Goal: Task Accomplishment & Management: Complete application form

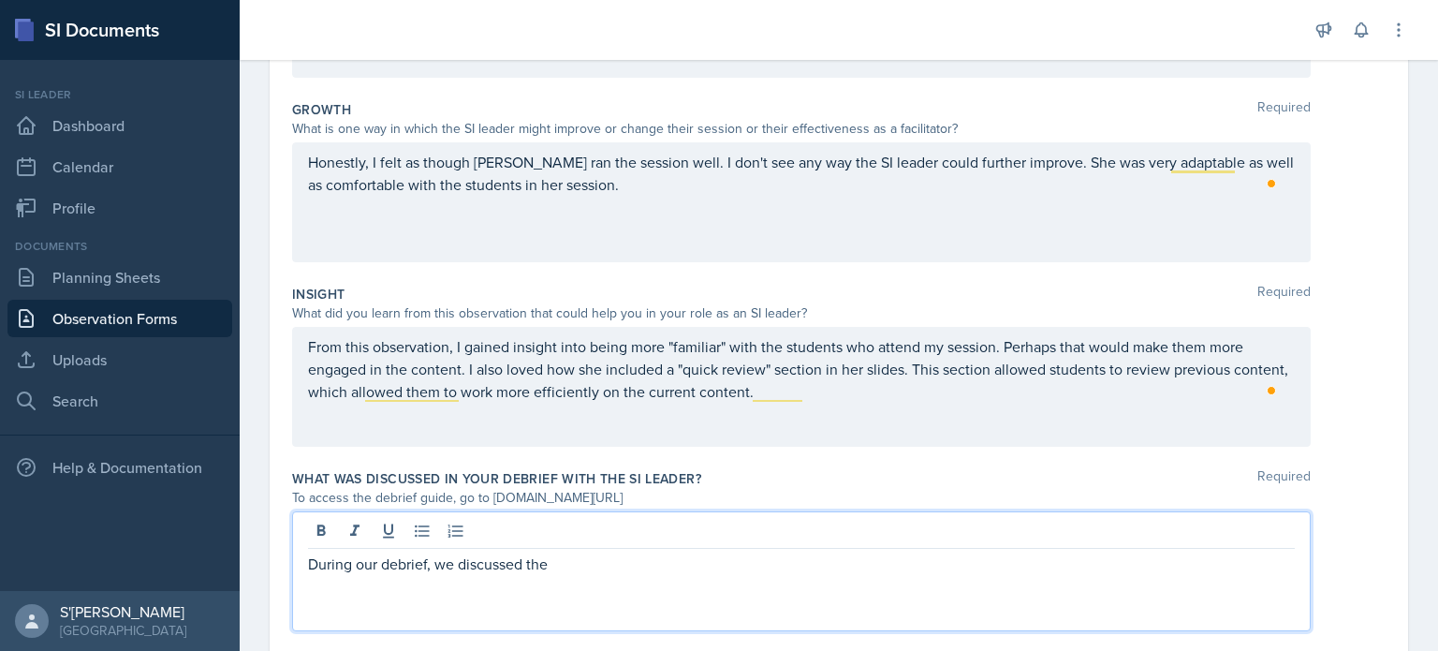
scroll to position [491, 0]
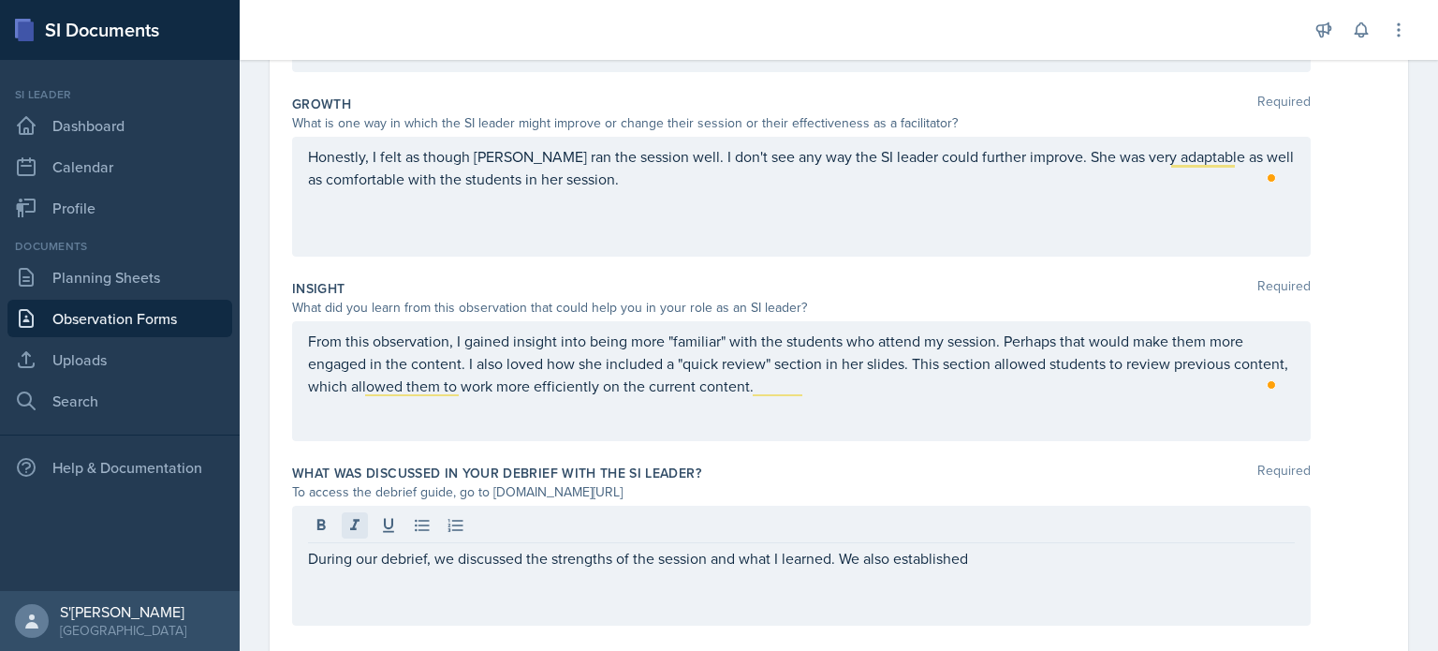
drag, startPoint x: 1064, startPoint y: 569, endPoint x: 349, endPoint y: 529, distance: 716.4
click at [349, 529] on div "During our debrief, we discussed the strengths of the session and what I learne…" at bounding box center [801, 566] width 1019 height 120
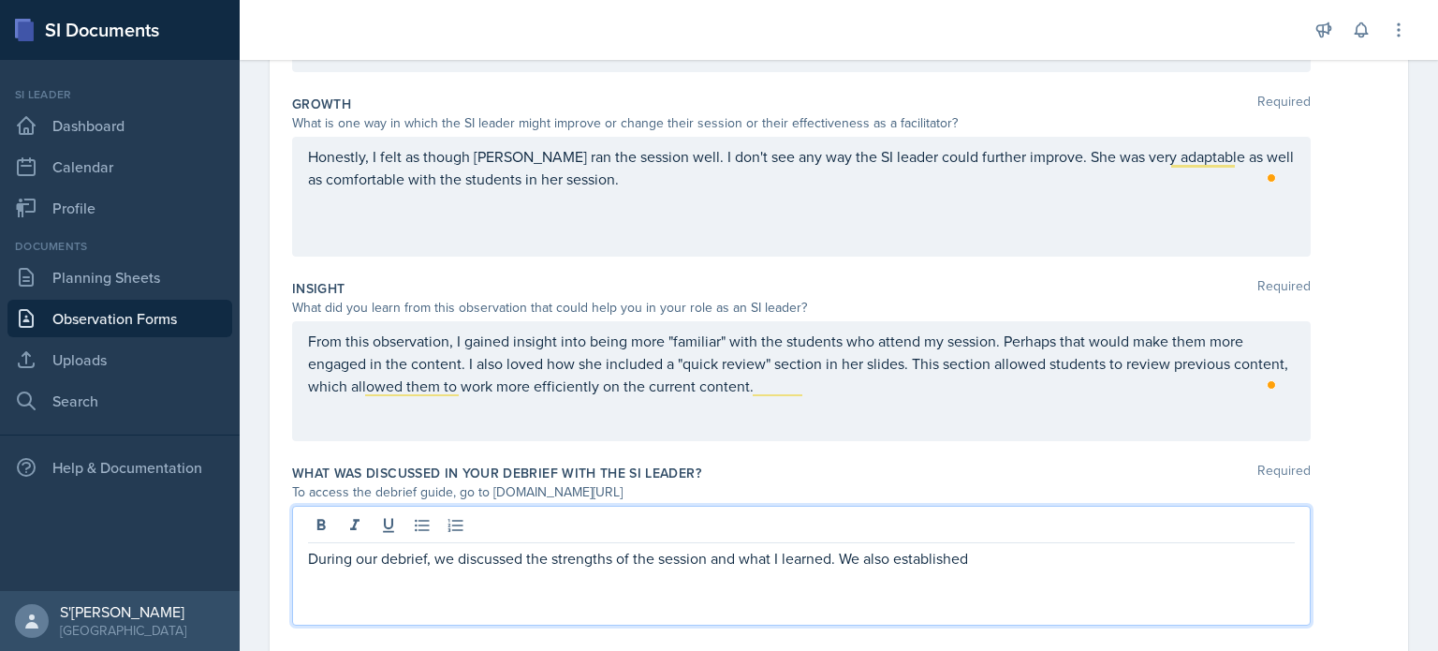
click at [1112, 572] on div "During our debrief, we discussed the strengths of the session and what I learne…" at bounding box center [801, 566] width 1019 height 120
drag, startPoint x: 1055, startPoint y: 562, endPoint x: 221, endPoint y: 433, distance: 844.1
click at [246, 462] on div "Date [DATE] [DATE] 28 29 30 1 2 3 4 5 6 7 8 9 10 11 12 13 14 15 16 17 18 19 20 …" at bounding box center [839, 178] width 1198 height 1044
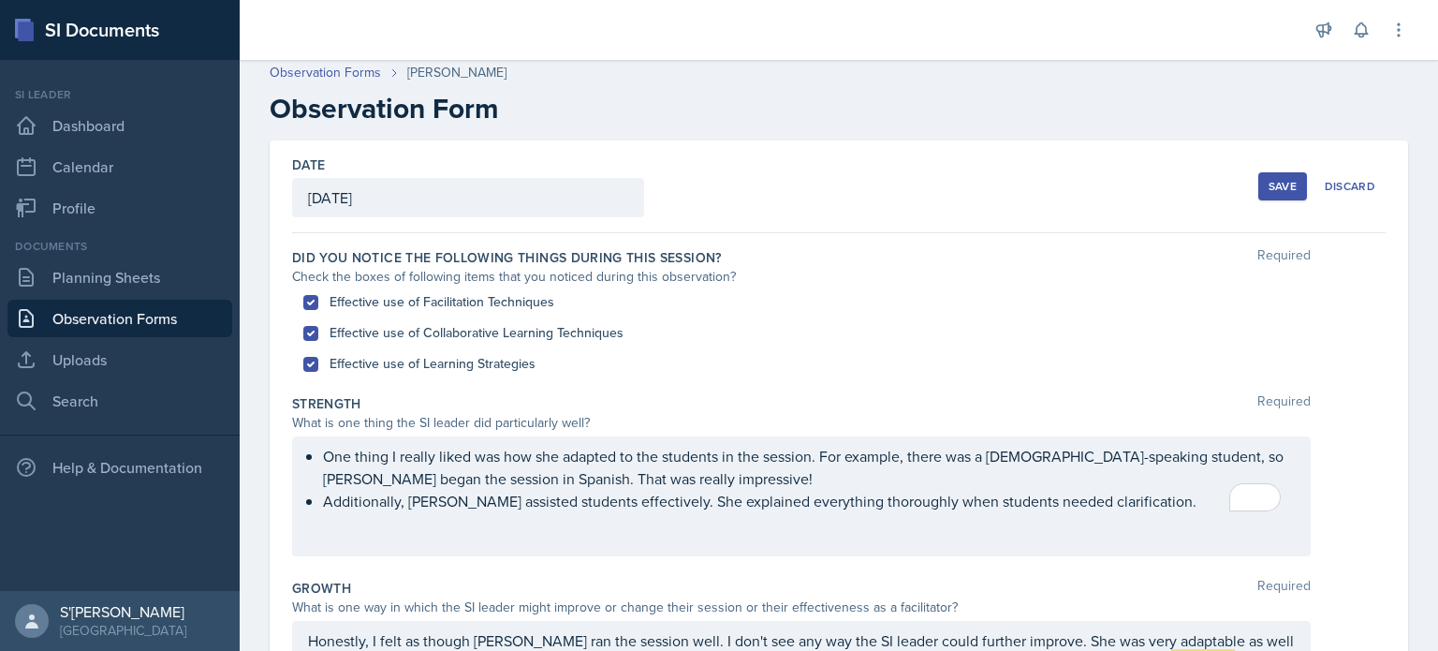
scroll to position [0, 0]
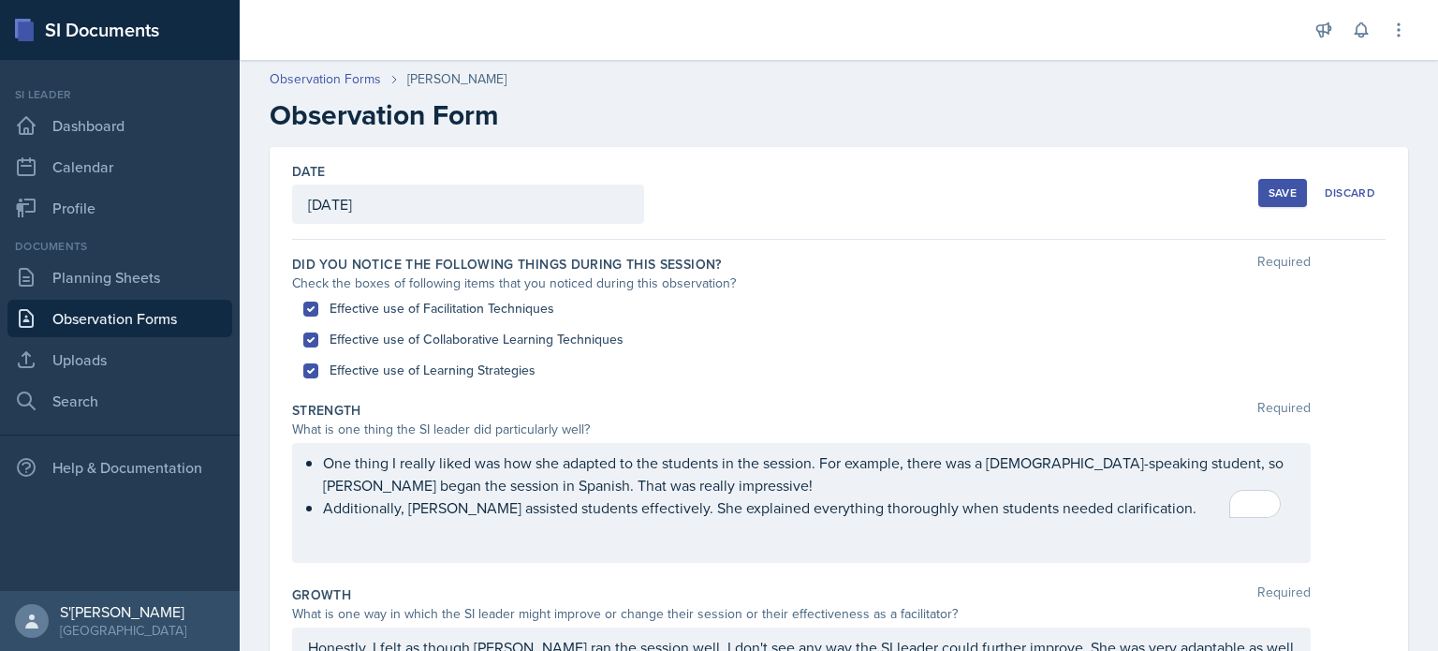
click at [1269, 203] on button "Save" at bounding box center [1282, 193] width 49 height 28
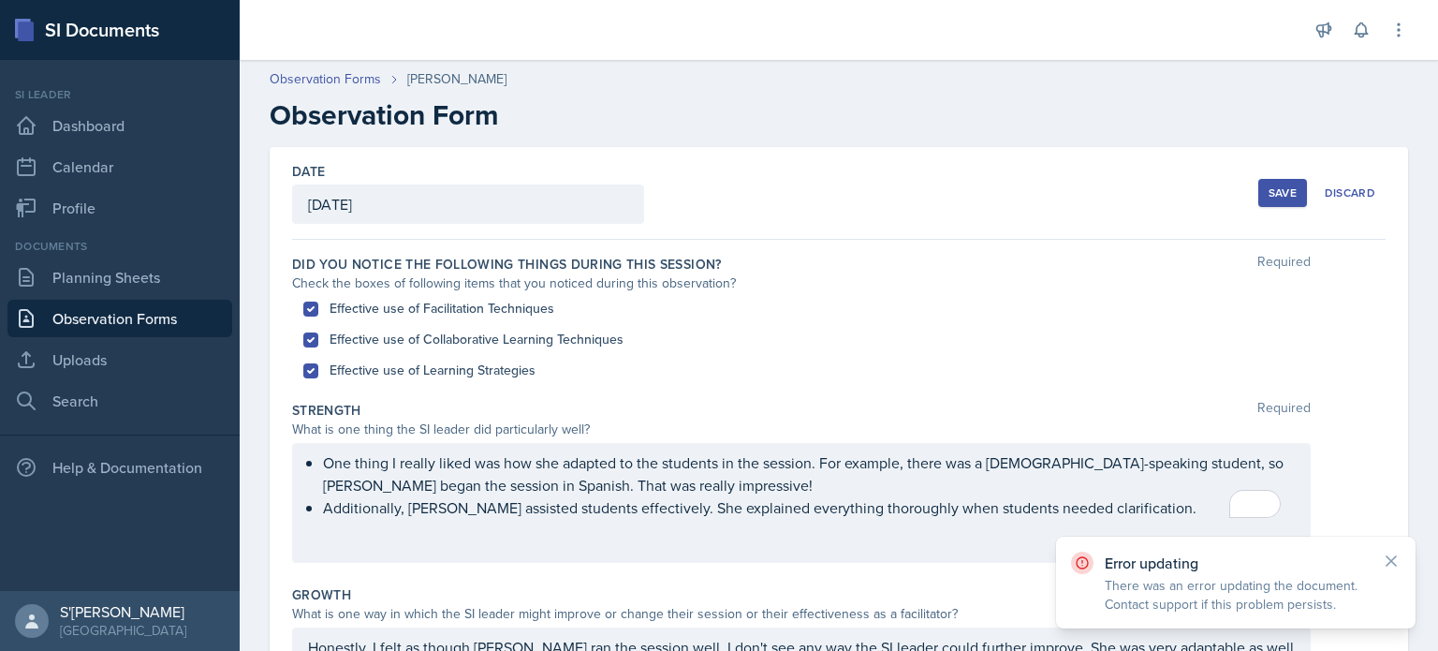
click at [1052, 274] on div "Check the boxes of following items that you noticed during this observation?" at bounding box center [801, 283] width 1019 height 20
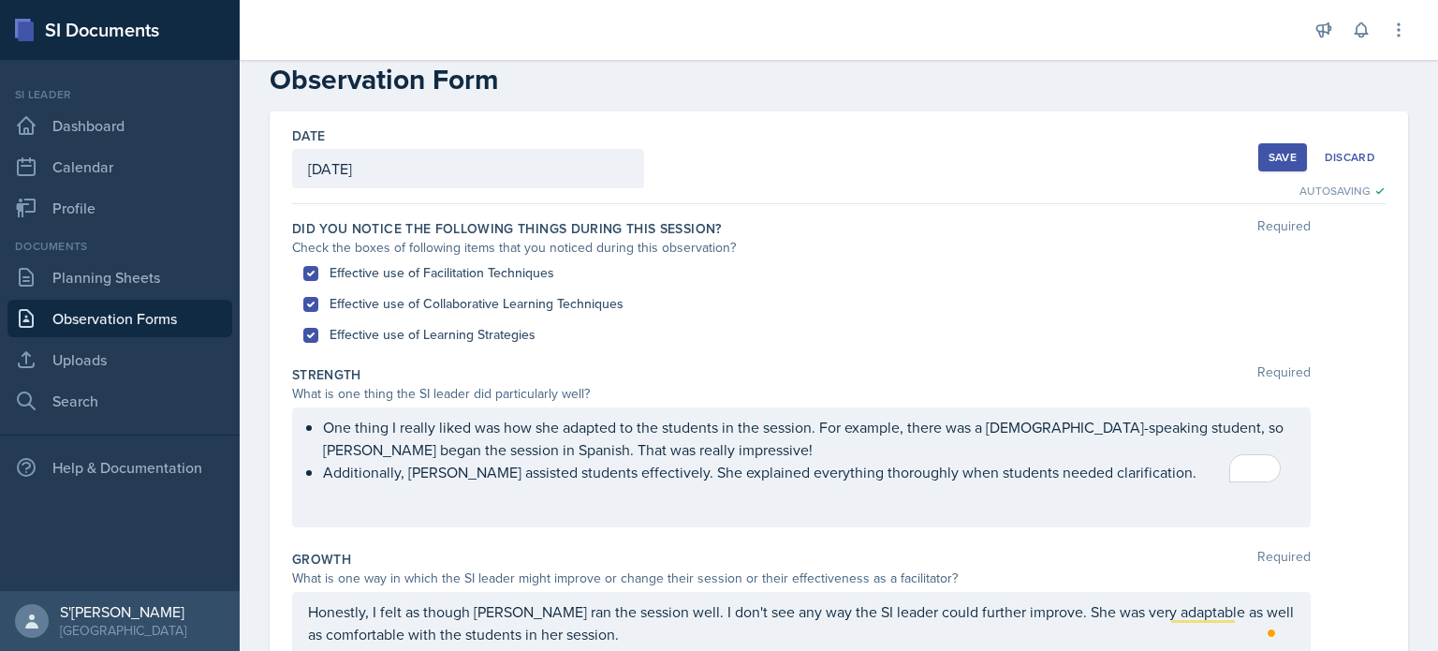
scroll to position [94, 0]
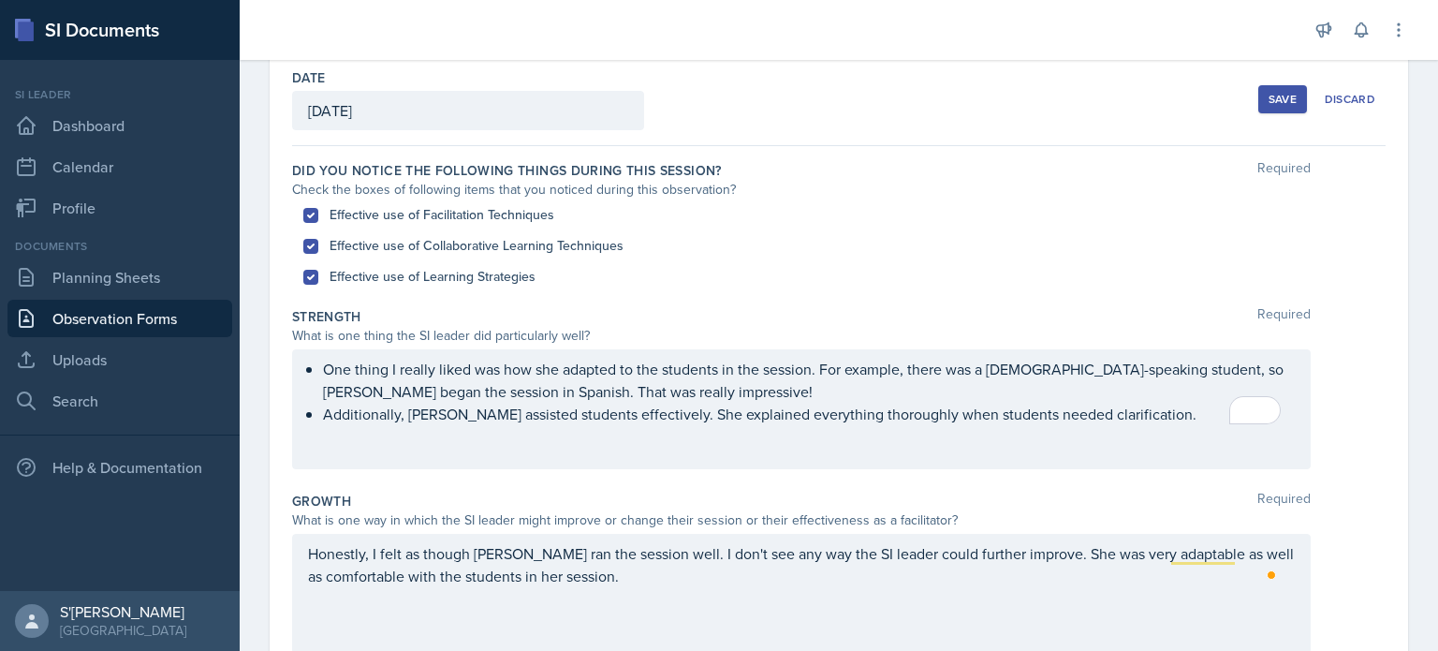
click at [1269, 95] on div "Save" at bounding box center [1283, 99] width 28 height 15
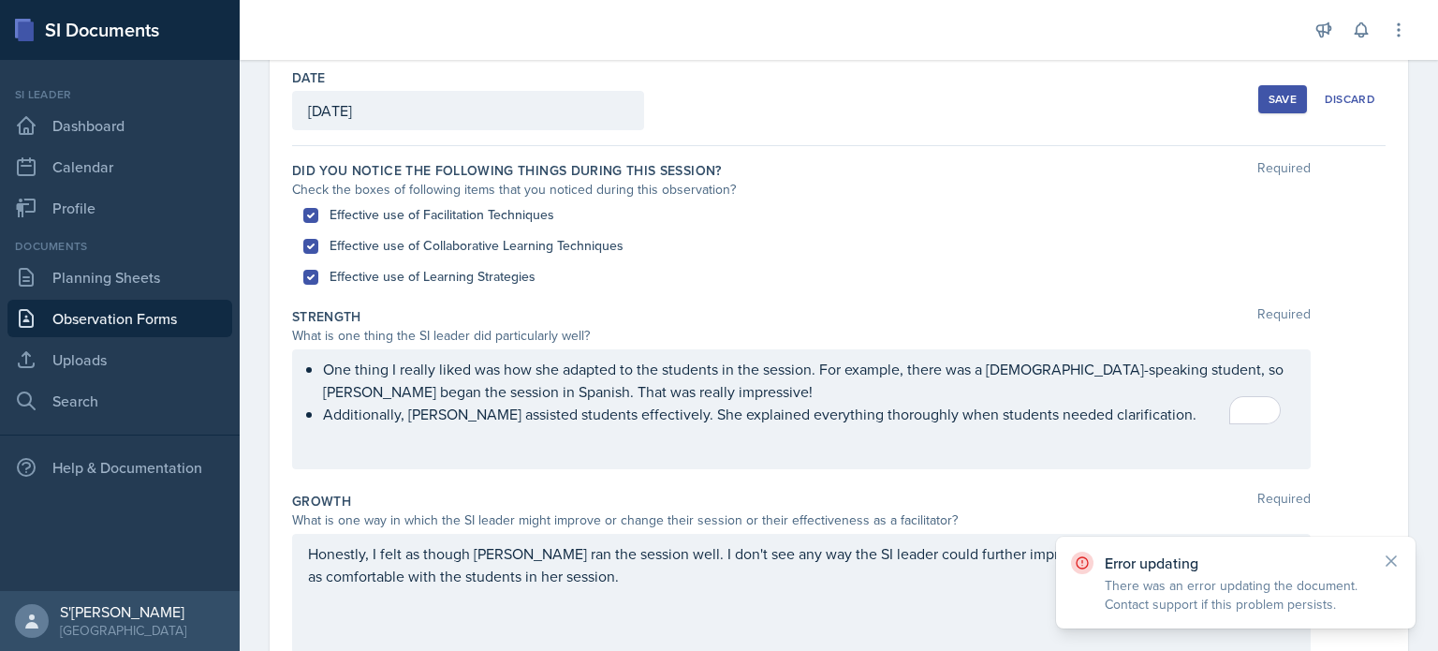
click at [1115, 432] on div "One thing I really liked was how she adapted to the students in the session. Fo…" at bounding box center [801, 409] width 1019 height 120
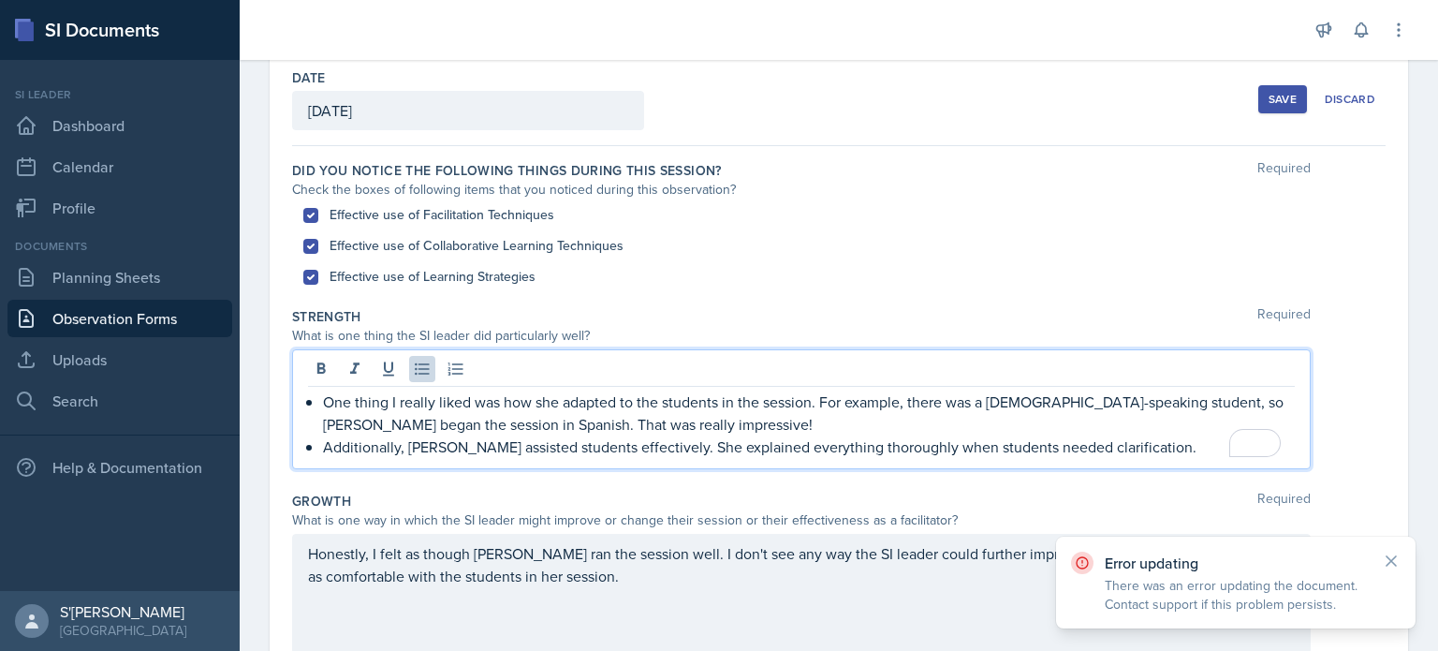
scroll to position [125, 0]
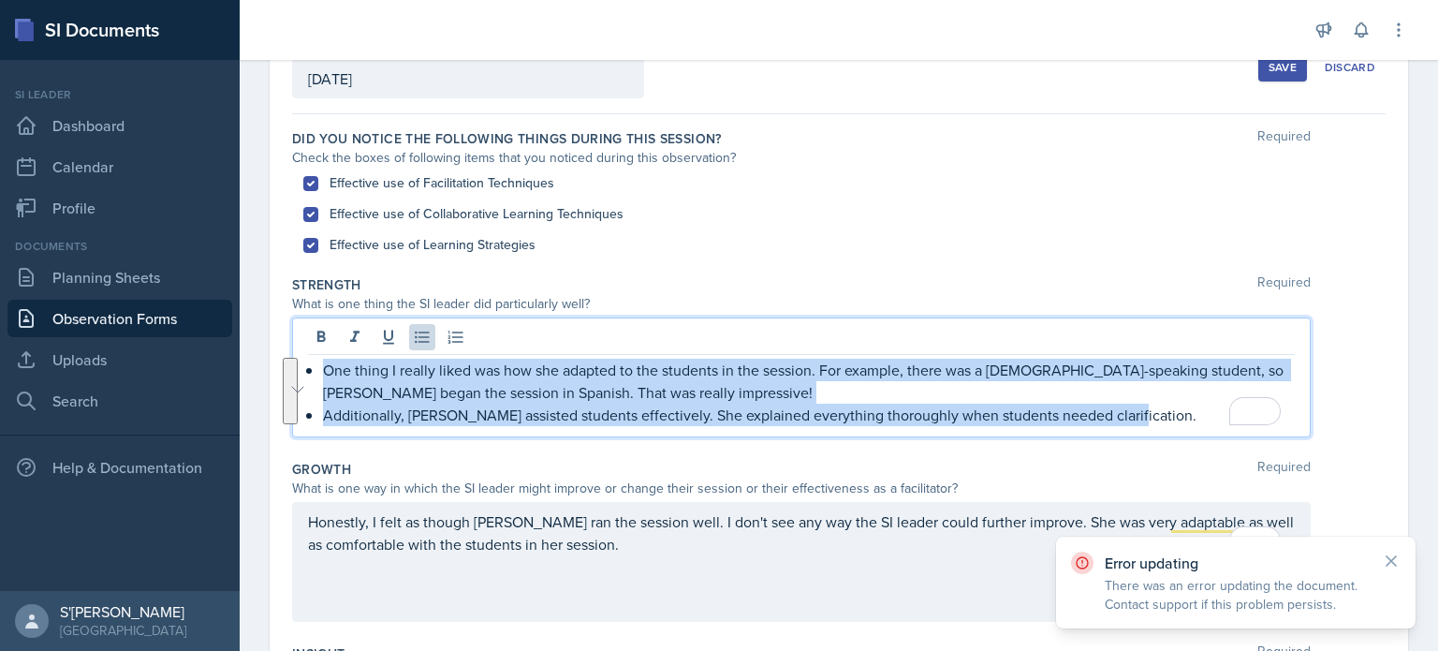
drag, startPoint x: 1142, startPoint y: 415, endPoint x: 268, endPoint y: 347, distance: 877.0
click at [268, 347] on div "Date [DATE] [DATE] 28 29 30 1 2 3 4 5 6 7 8 9 10 11 12 13 14 15 16 17 18 19 20 …" at bounding box center [839, 544] width 1198 height 1044
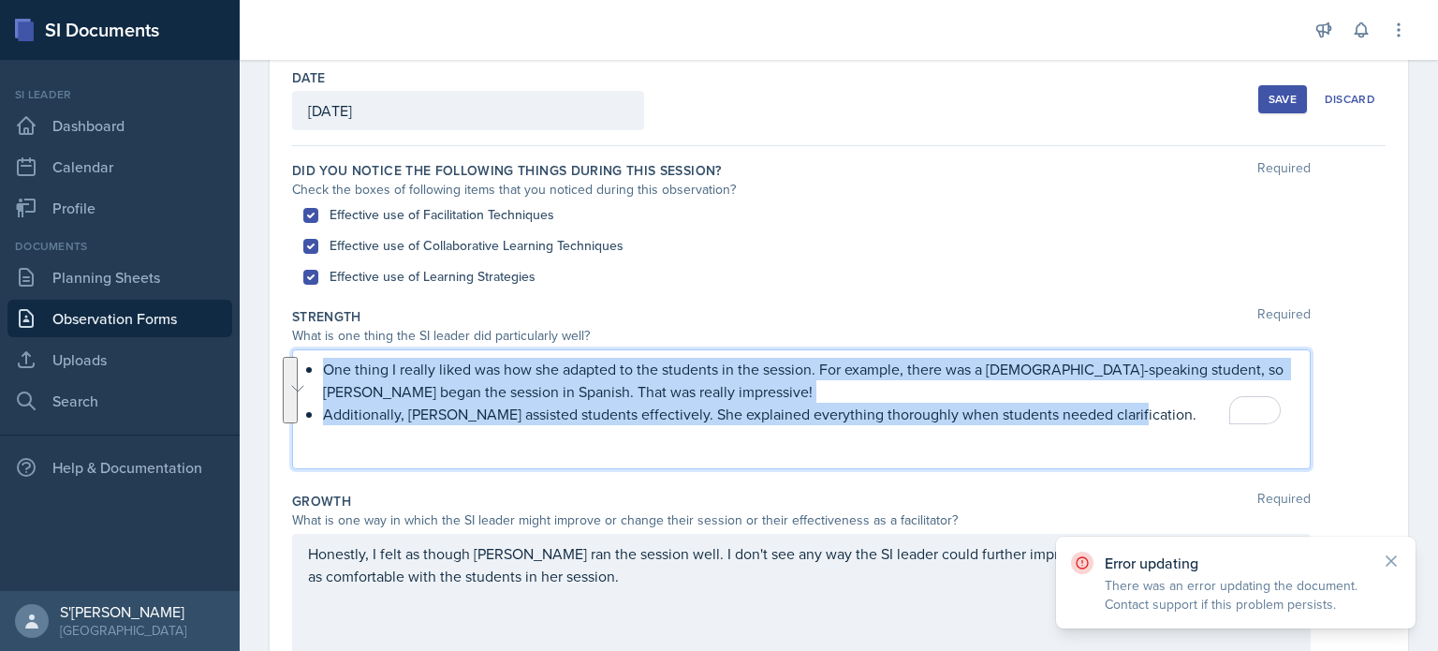
copy ul "One thing I really liked was how she adapted to the students in the session. Fo…"
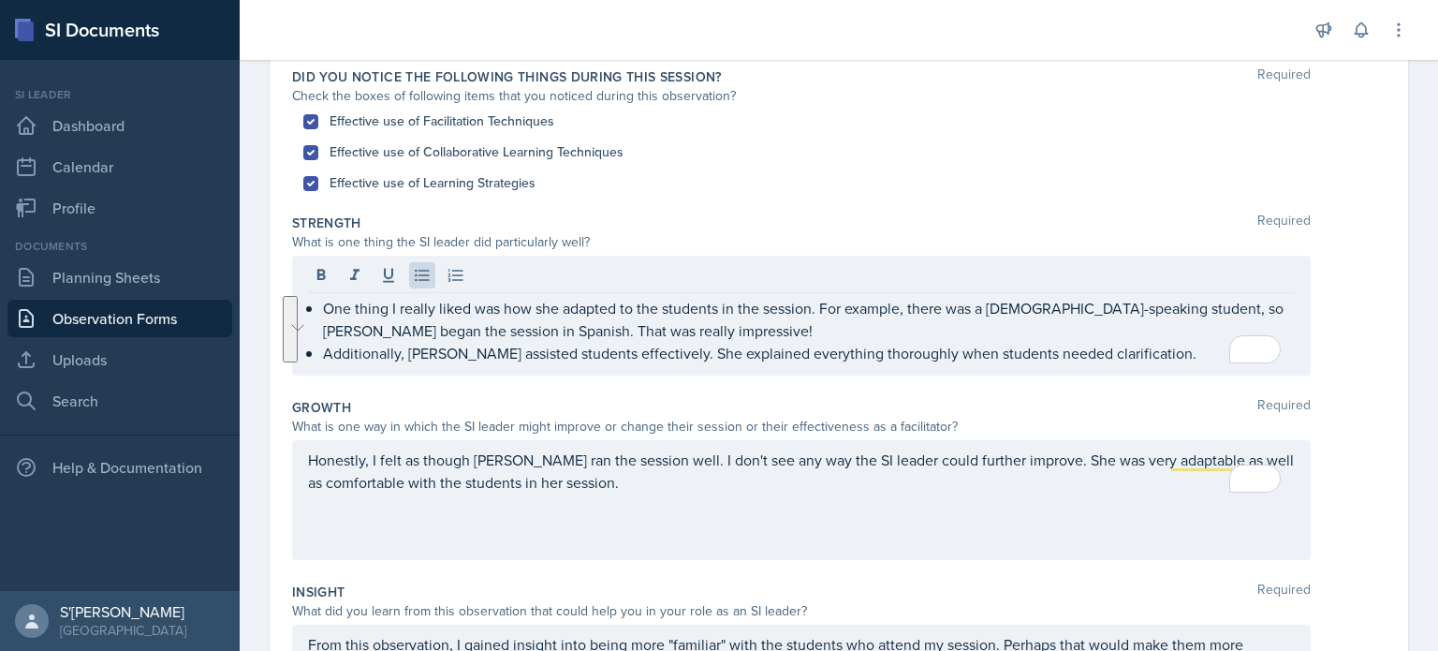
scroll to position [219, 0]
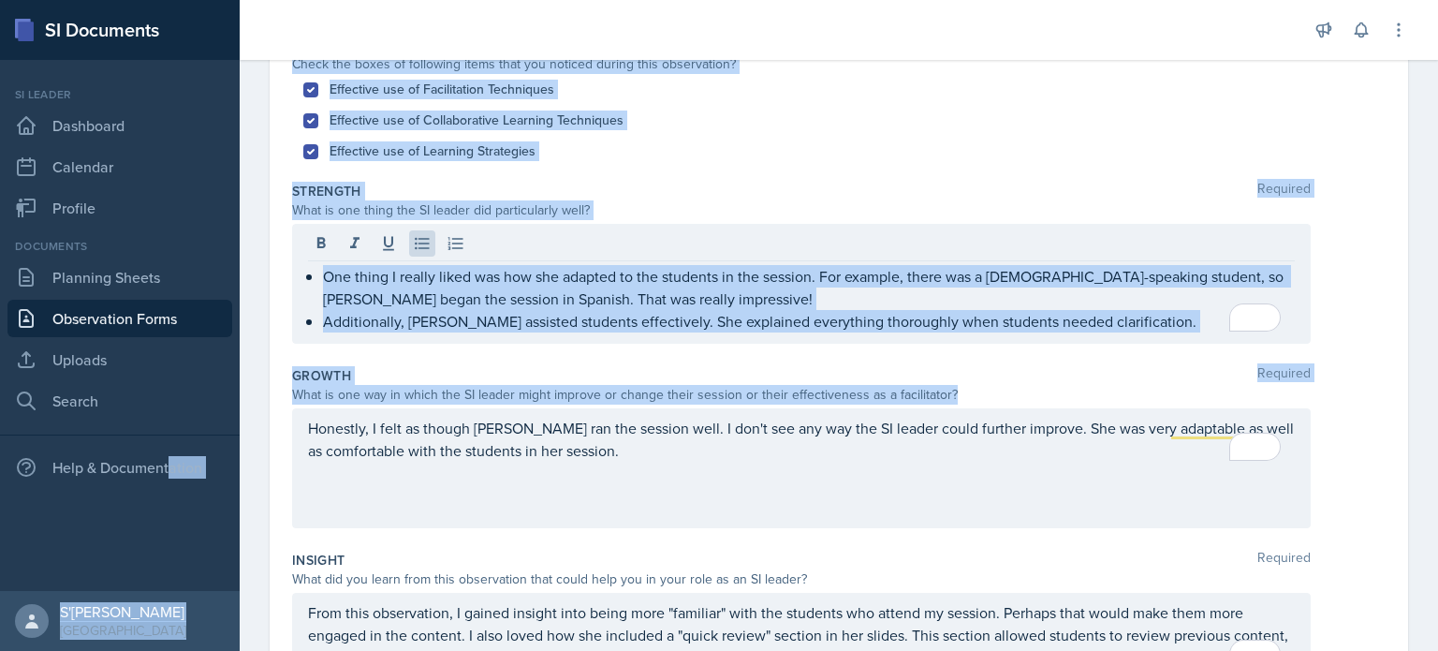
drag, startPoint x: 696, startPoint y: 474, endPoint x: 478, endPoint y: 436, distance: 220.4
click at [202, 429] on div "SI Documents Si leader Dashboard Calendar Profile Documents Planning Sheets Obs…" at bounding box center [719, 325] width 1438 height 651
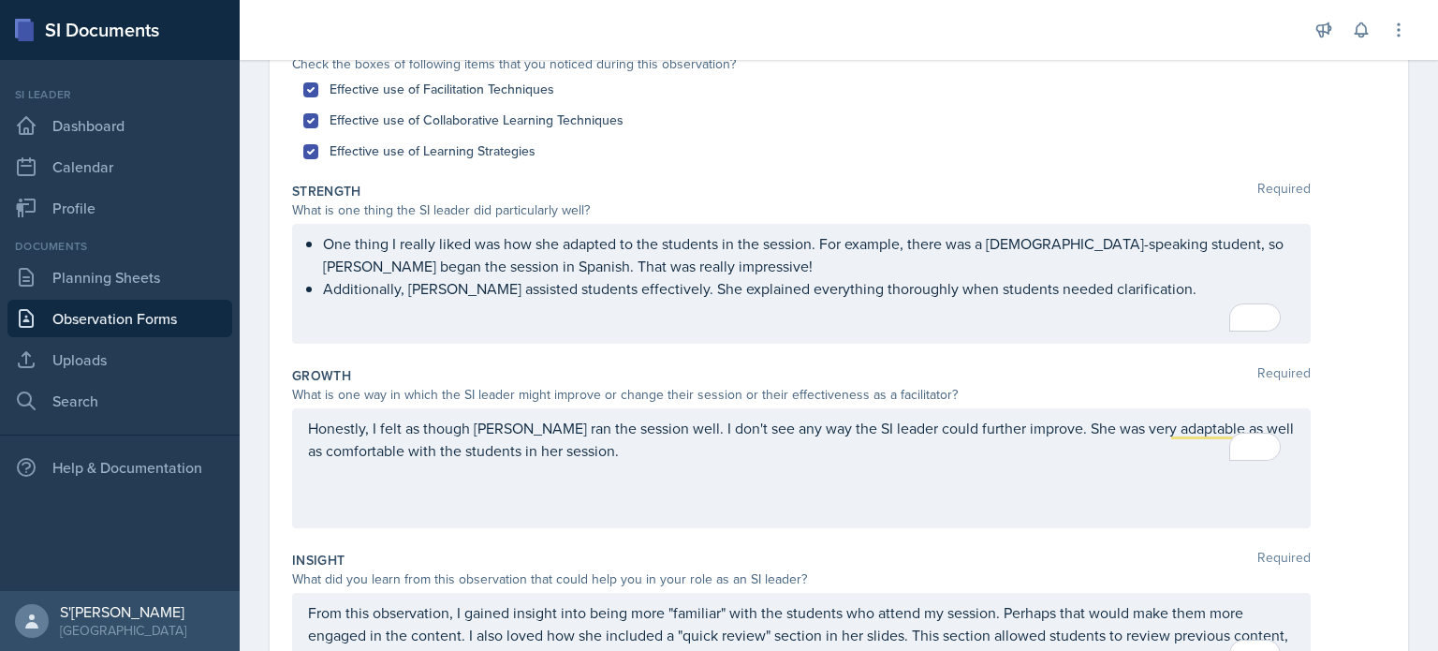
click at [685, 442] on div "Honestly, I felt as though [PERSON_NAME] ran the session well. I don't see any …" at bounding box center [801, 468] width 1019 height 120
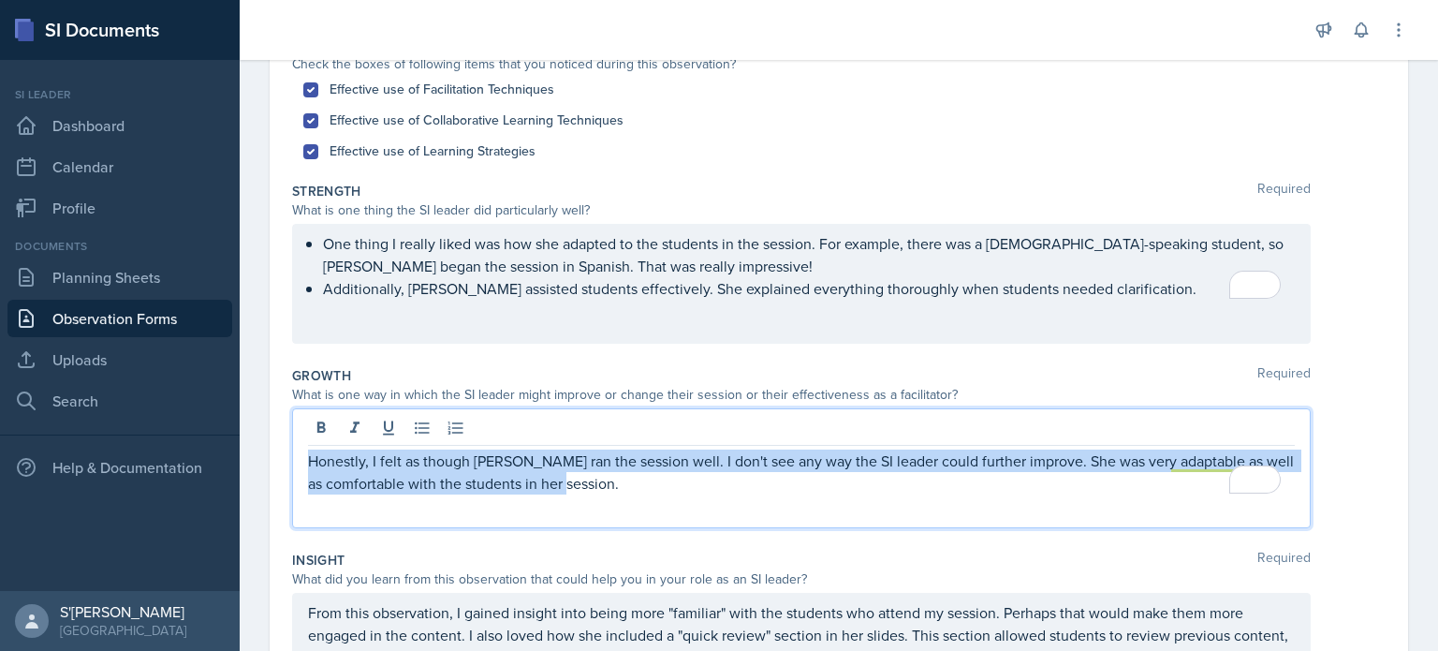
drag, startPoint x: 644, startPoint y: 485, endPoint x: 271, endPoint y: 457, distance: 374.6
click at [267, 455] on div "Date [DATE] [DATE] 28 29 30 1 2 3 4 5 6 7 8 9 10 11 12 13 14 15 16 17 18 19 20 …" at bounding box center [839, 450] width 1198 height 1044
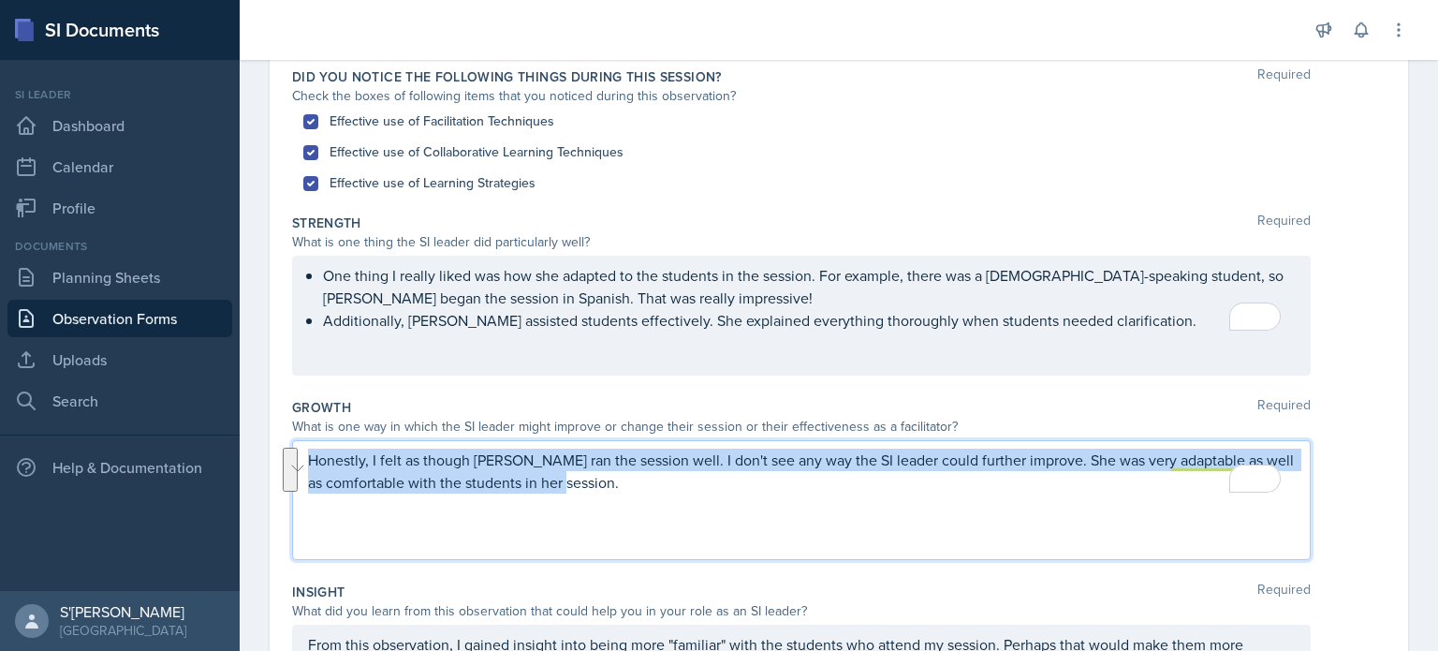
copy p "Honestly, I felt as though [PERSON_NAME] ran the session well. I don't see any …"
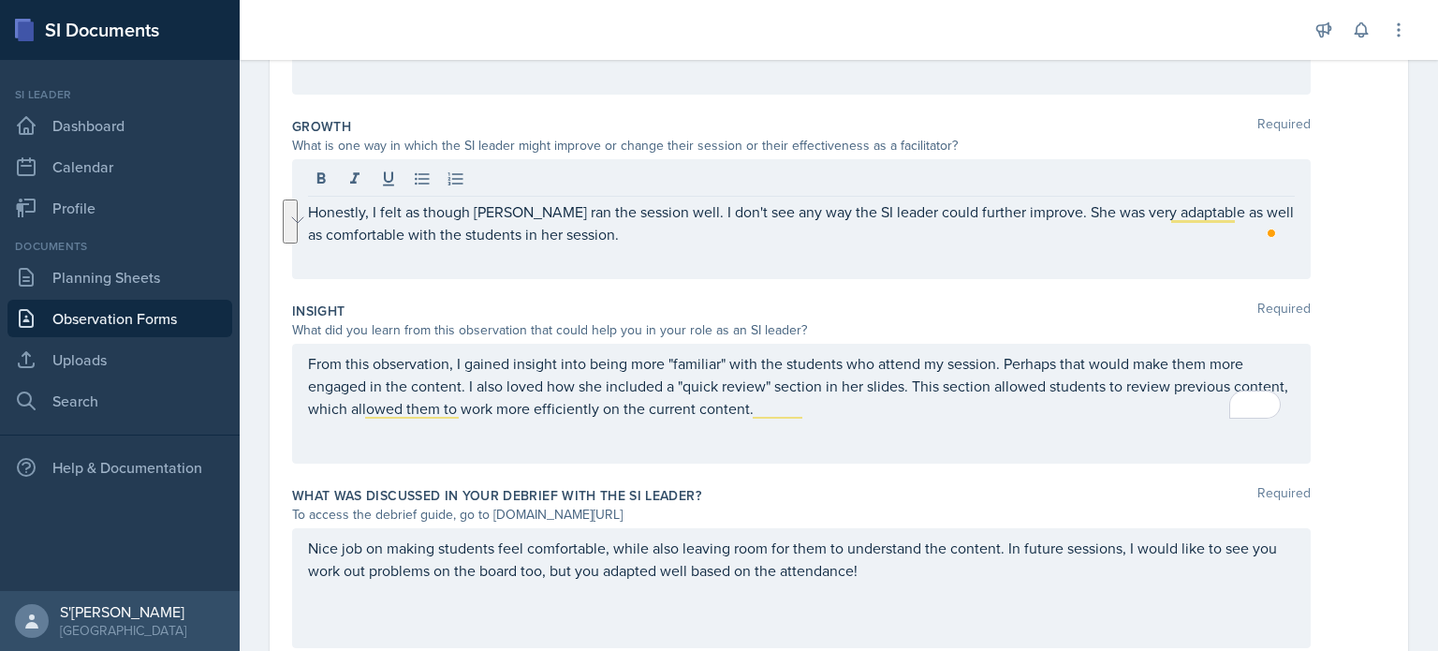
click at [820, 407] on div "From this observation, I gained insight into being more "familiar" with the stu…" at bounding box center [801, 404] width 1019 height 120
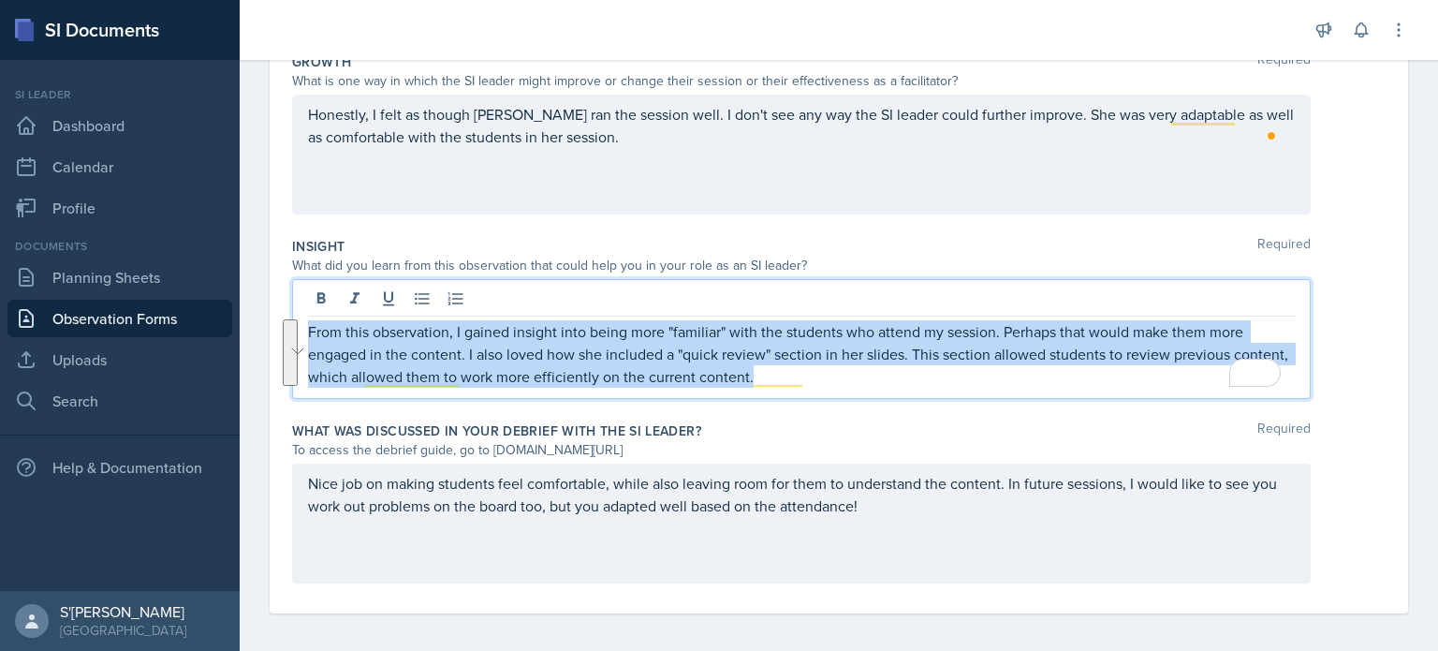
drag, startPoint x: 856, startPoint y: 371, endPoint x: 286, endPoint y: 330, distance: 571.6
click at [286, 330] on div "Date [DATE] [DATE] 28 29 30 1 2 3 4 5 6 7 8 9 10 11 12 13 14 15 16 17 18 19 20 …" at bounding box center [839, 113] width 1138 height 999
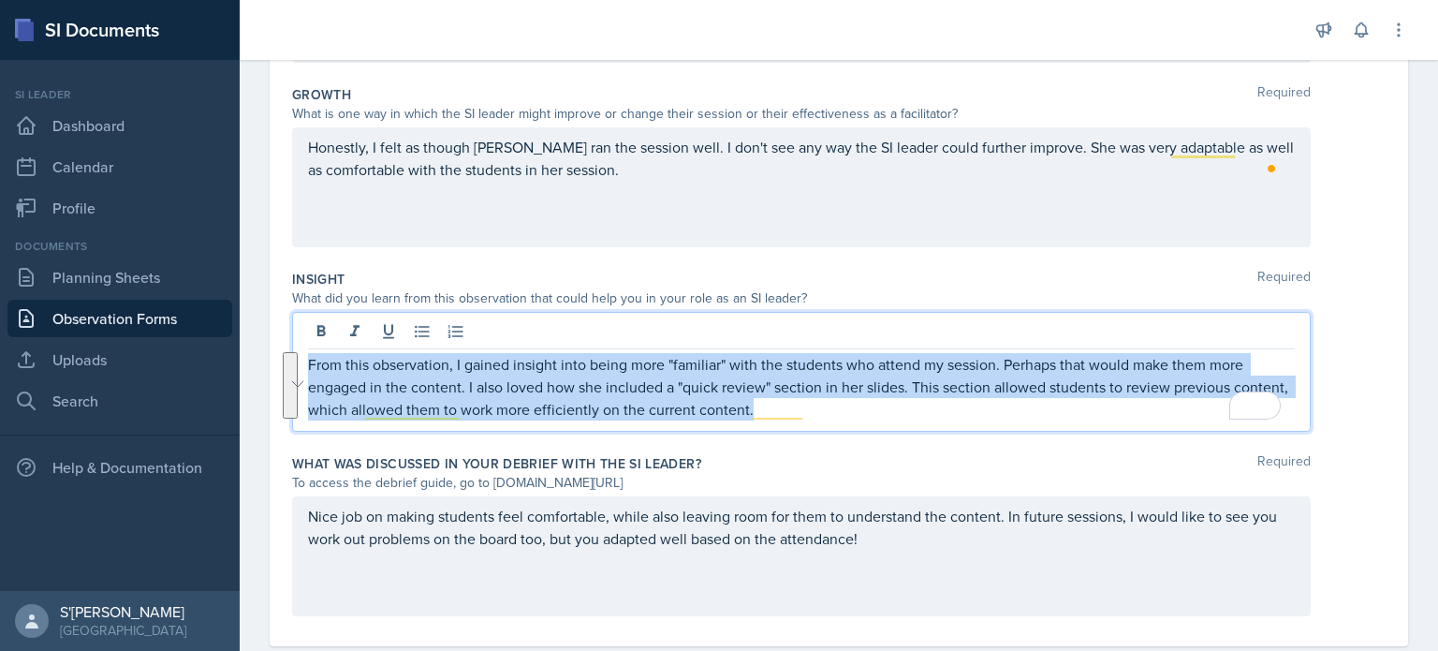
copy p "From this observation, I gained insight into being more "familiar" with the stu…"
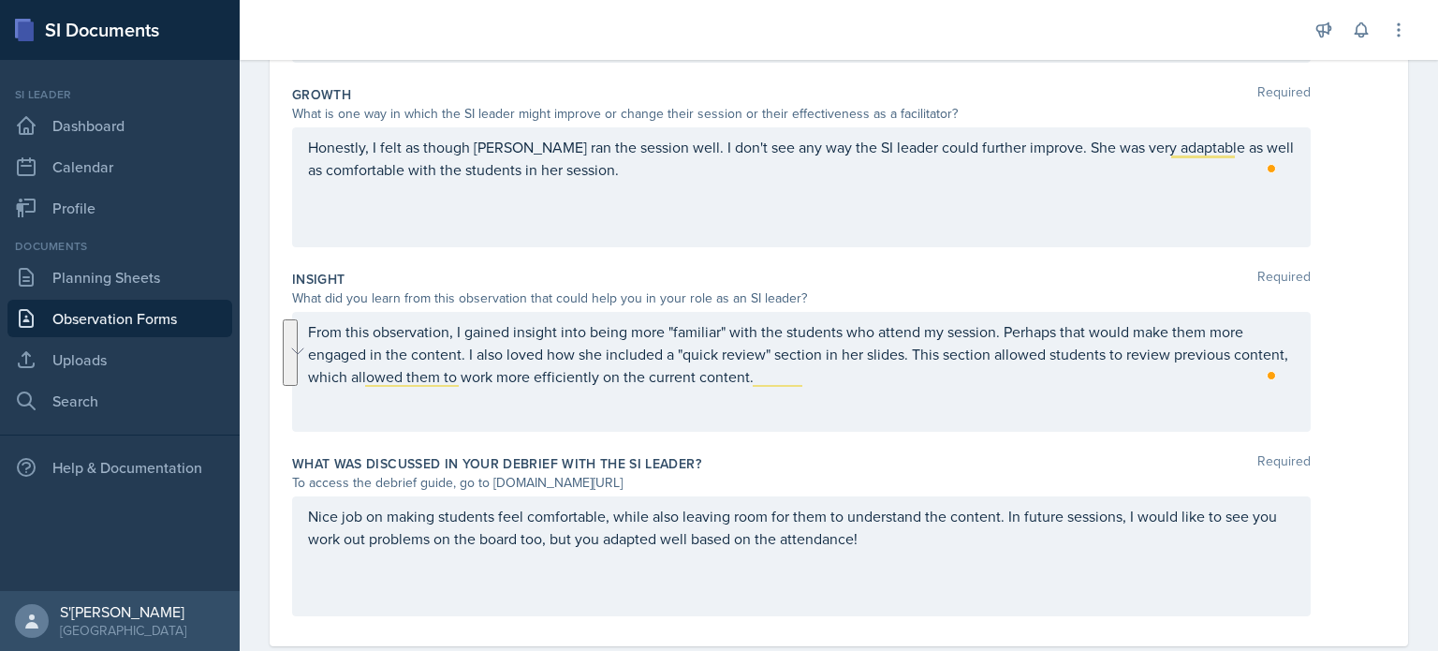
drag, startPoint x: 771, startPoint y: 536, endPoint x: 973, endPoint y: 536, distance: 201.3
click at [772, 536] on div "Nice job on making students feel comfortable, while also leaving room for them …" at bounding box center [801, 556] width 1019 height 120
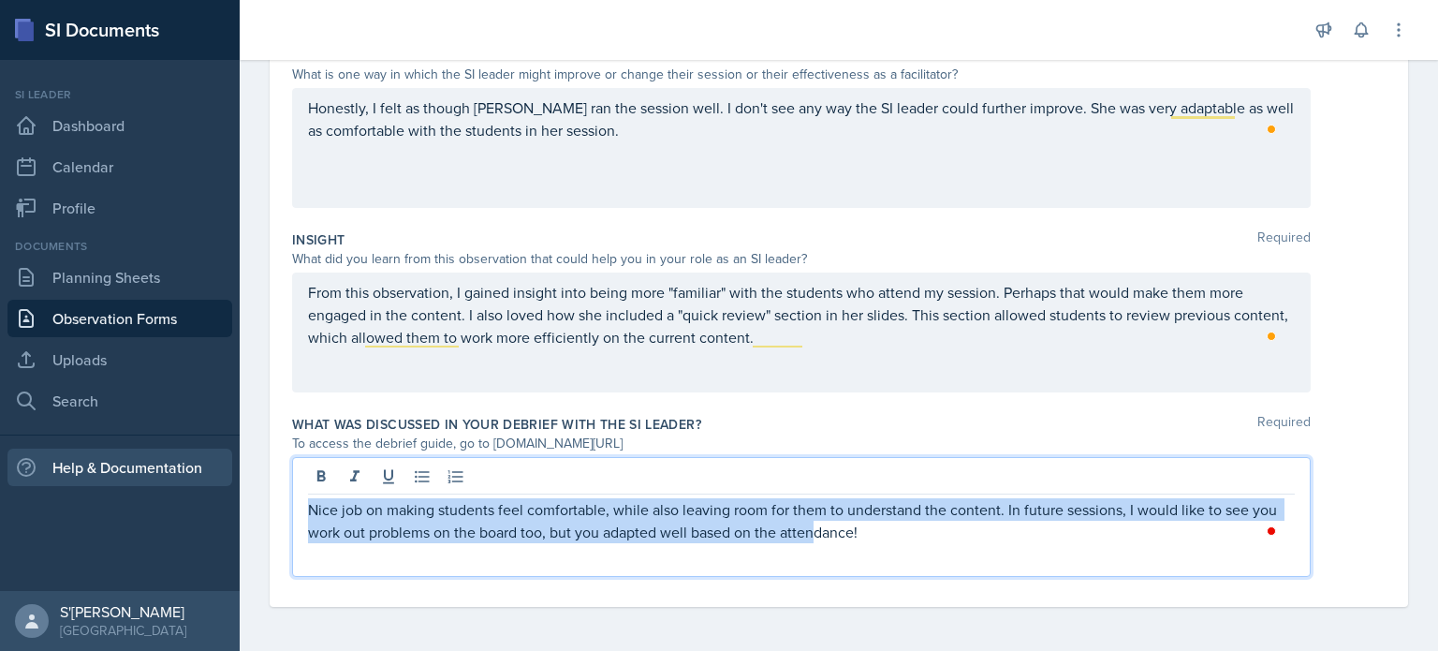
drag, startPoint x: 816, startPoint y: 523, endPoint x: 105, endPoint y: 453, distance: 715.0
click at [95, 456] on div "SI Documents Si leader Dashboard Calendar Profile Documents Planning Sheets Obs…" at bounding box center [719, 325] width 1438 height 651
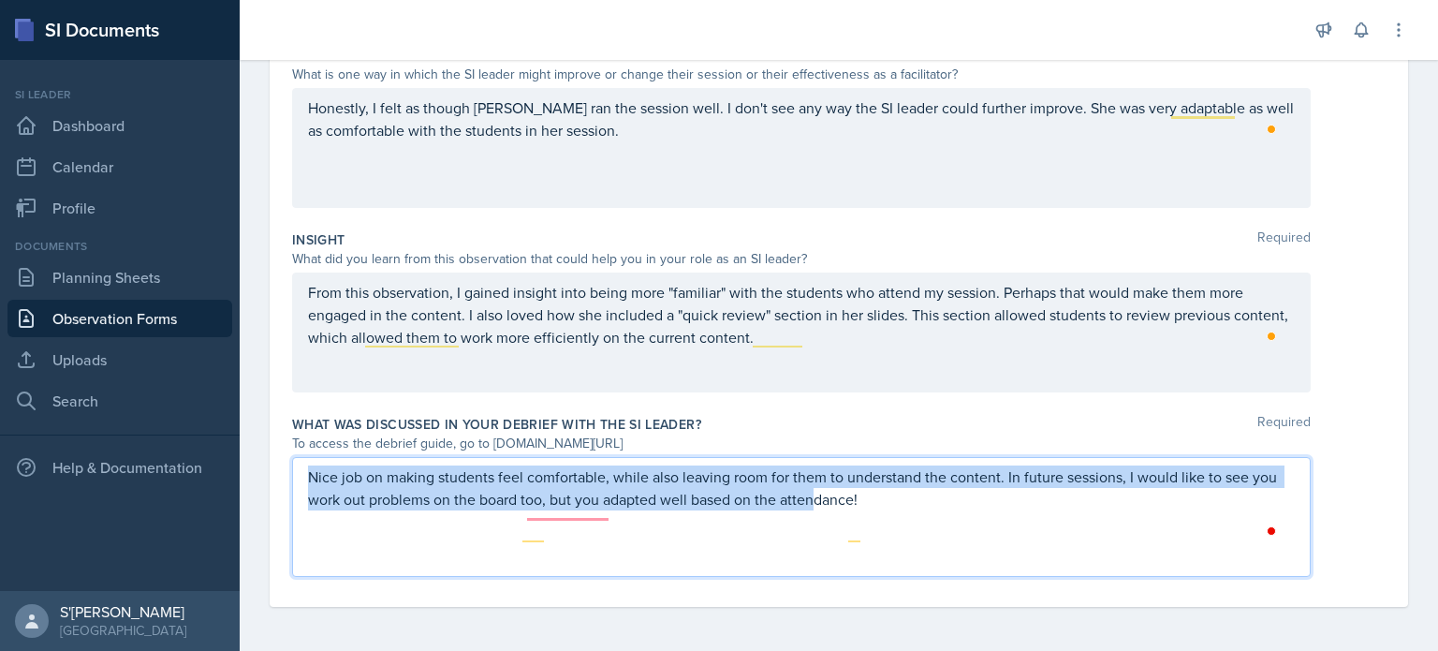
scroll to position [533, 0]
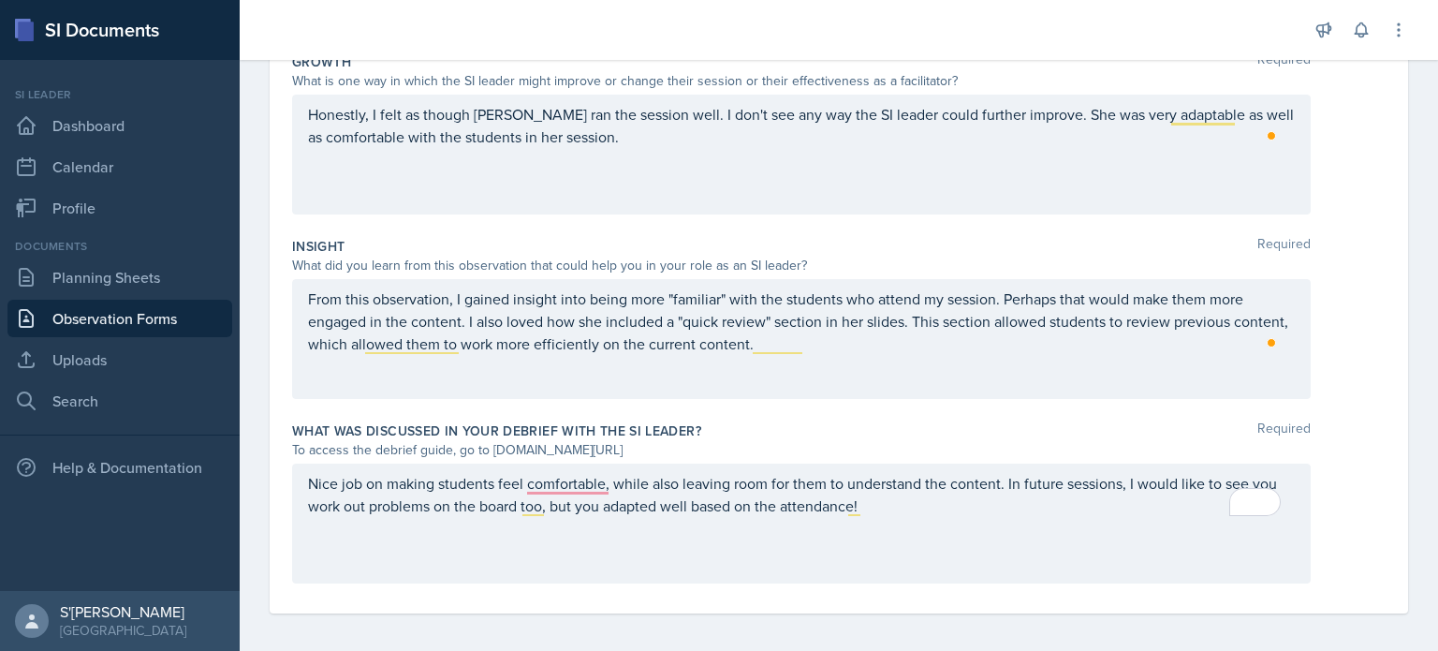
drag, startPoint x: 907, startPoint y: 537, endPoint x: 103, endPoint y: 448, distance: 809.2
click at [103, 448] on div "SI Documents Si leader Dashboard Calendar Profile Documents Planning Sheets Obs…" at bounding box center [719, 325] width 1438 height 651
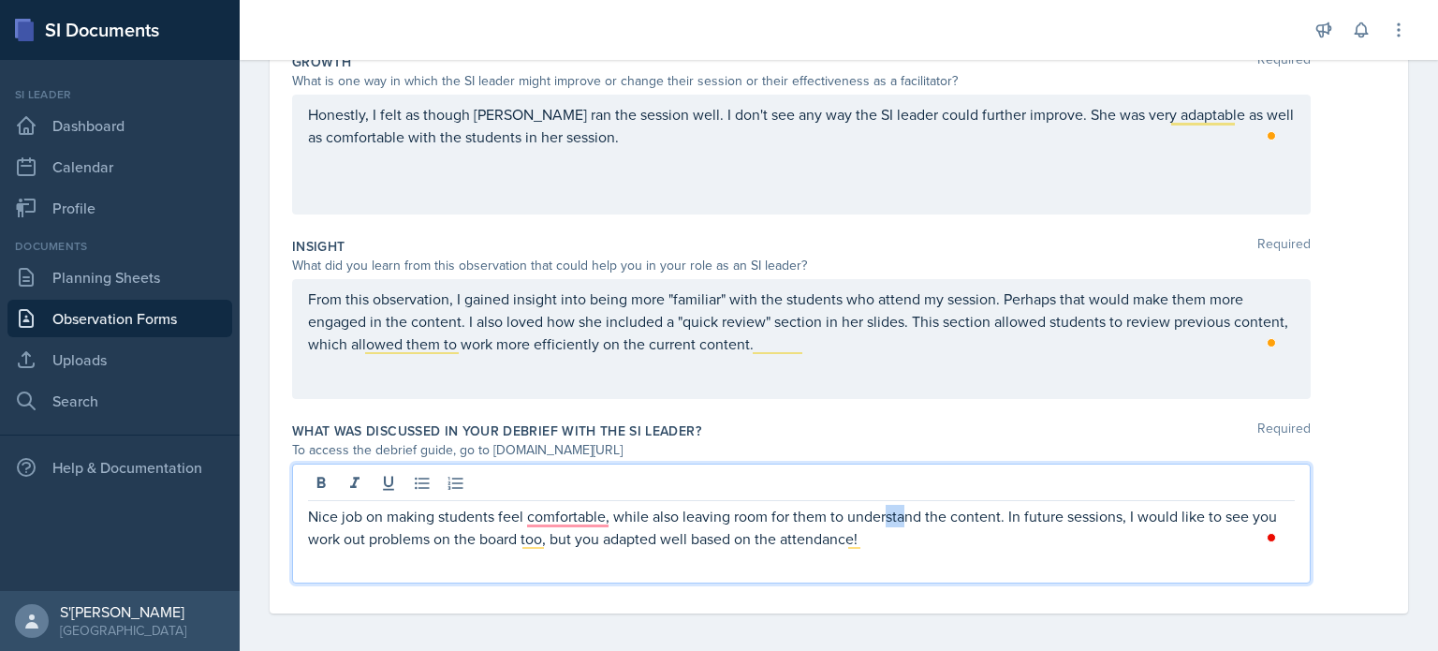
drag, startPoint x: 884, startPoint y: 491, endPoint x: 873, endPoint y: 491, distance: 11.2
click at [875, 491] on div "Nice job on making students feel comfortable, while also leaving room for them …" at bounding box center [801, 523] width 1019 height 120
click at [658, 470] on div at bounding box center [801, 485] width 987 height 31
click at [547, 523] on p "Nice job on making students feel comfortable, while also leaving room for them …" at bounding box center [801, 527] width 987 height 45
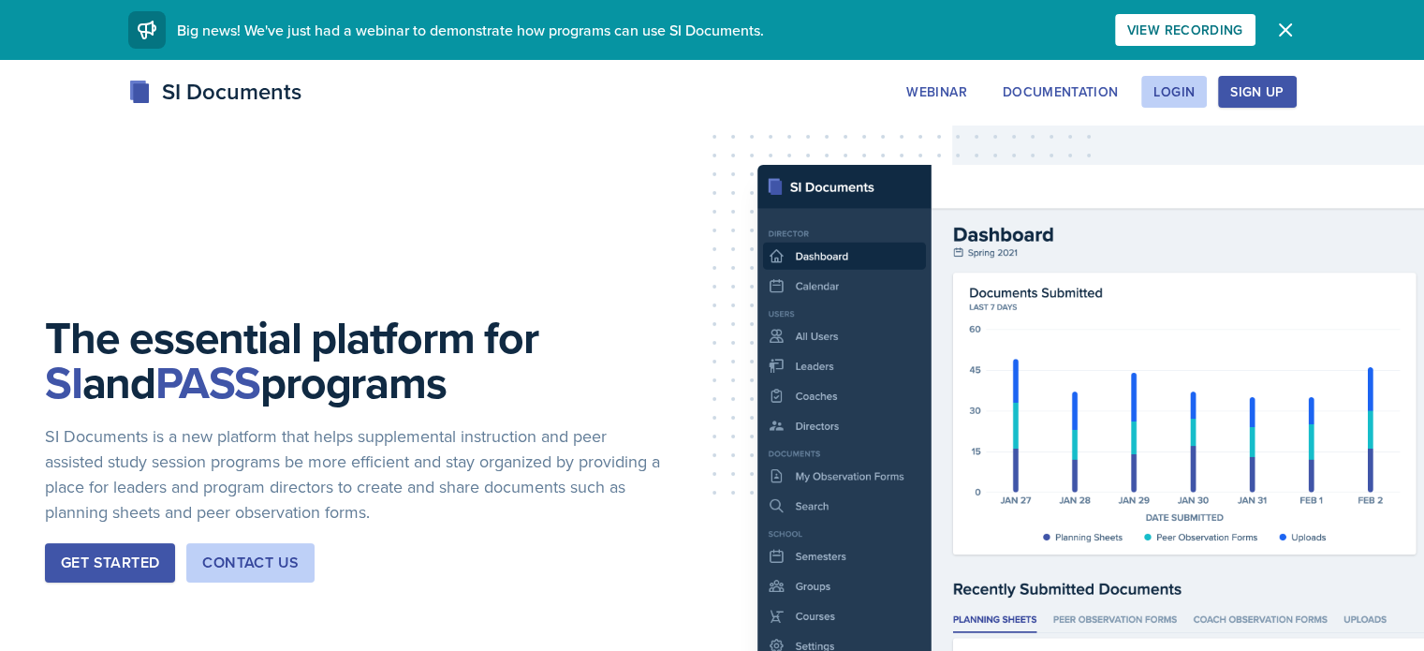
click at [1296, 91] on div "Webinar Documentation Login Sign Up" at bounding box center [1095, 92] width 402 height 32
click at [1207, 93] on button "Login" at bounding box center [1174, 92] width 66 height 32
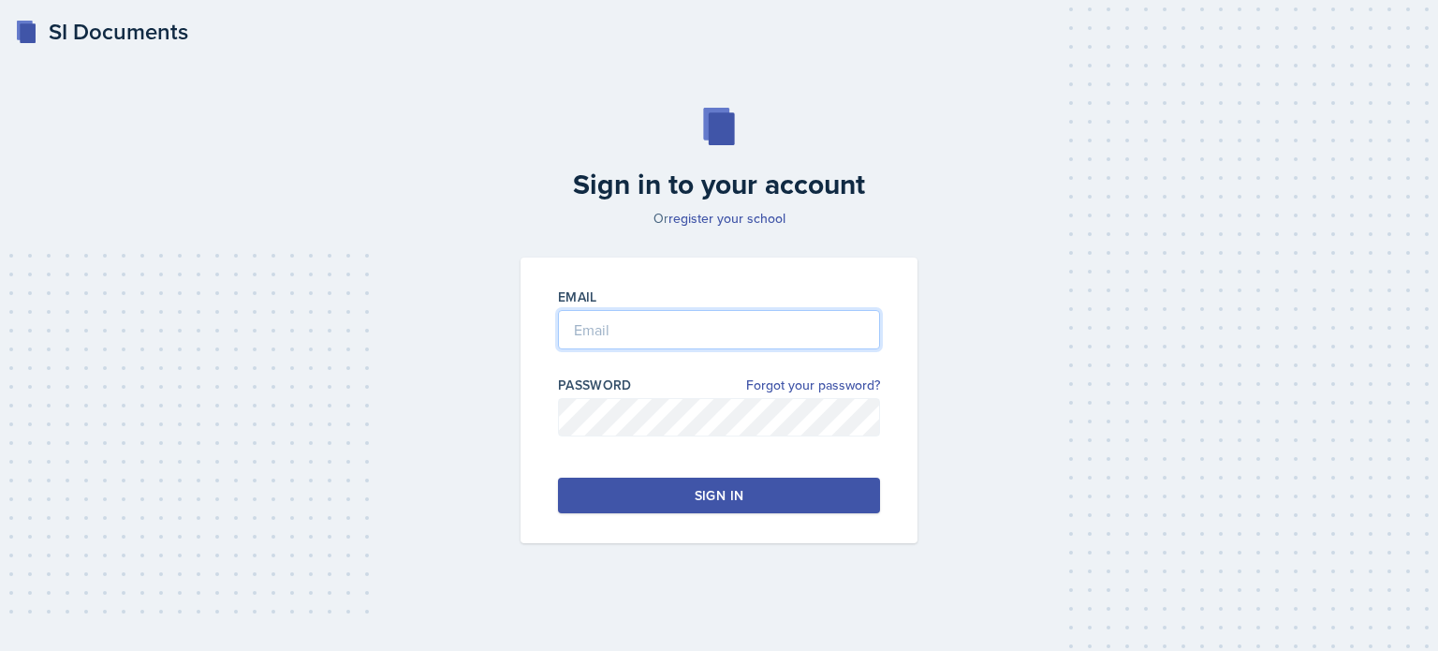
click at [659, 340] on input "email" at bounding box center [719, 329] width 322 height 39
type input "shardy50@students.kennesaw.edu"
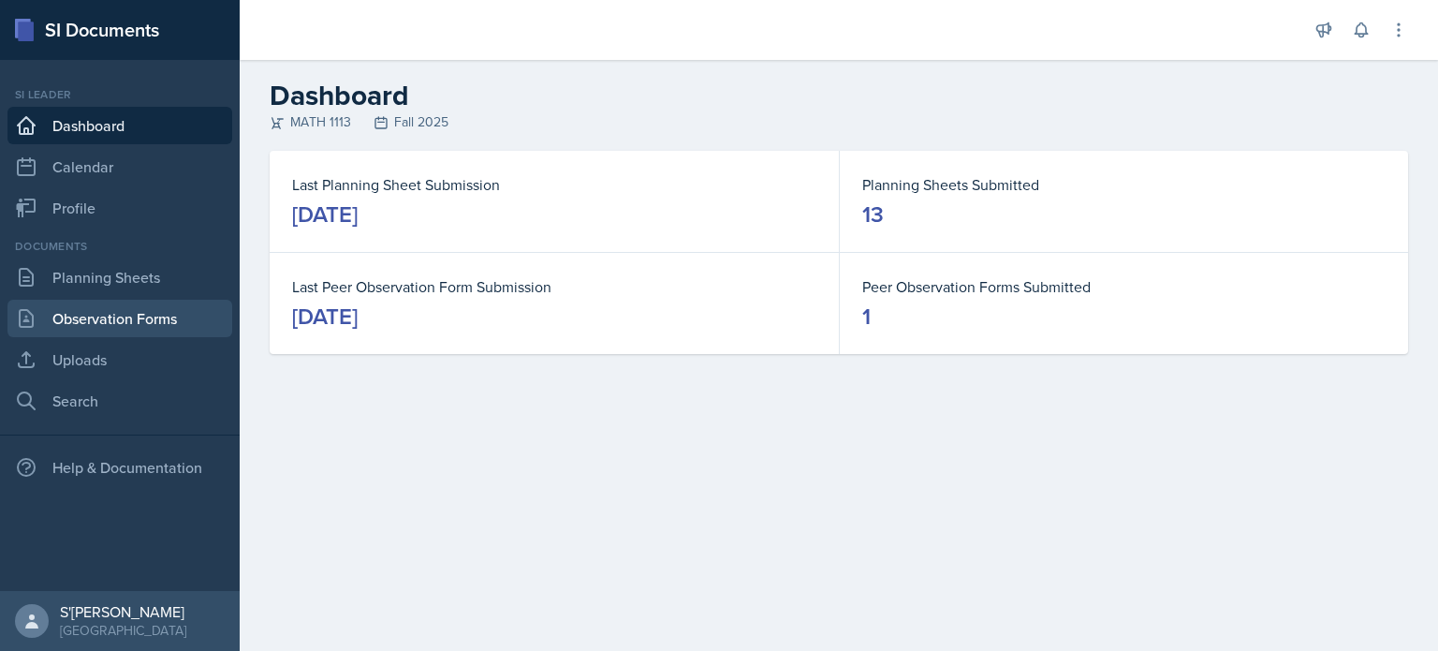
click at [123, 315] on link "Observation Forms" at bounding box center [119, 318] width 225 height 37
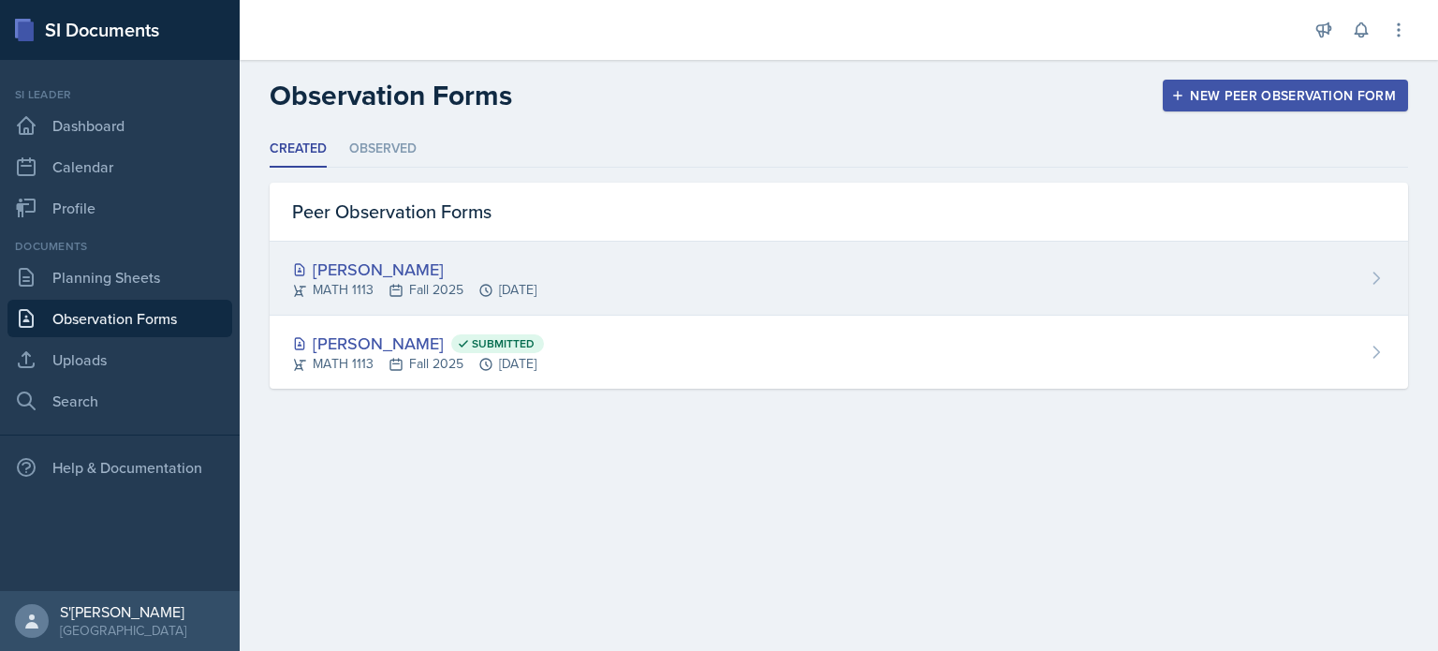
click at [501, 257] on div "[PERSON_NAME]" at bounding box center [414, 269] width 244 height 25
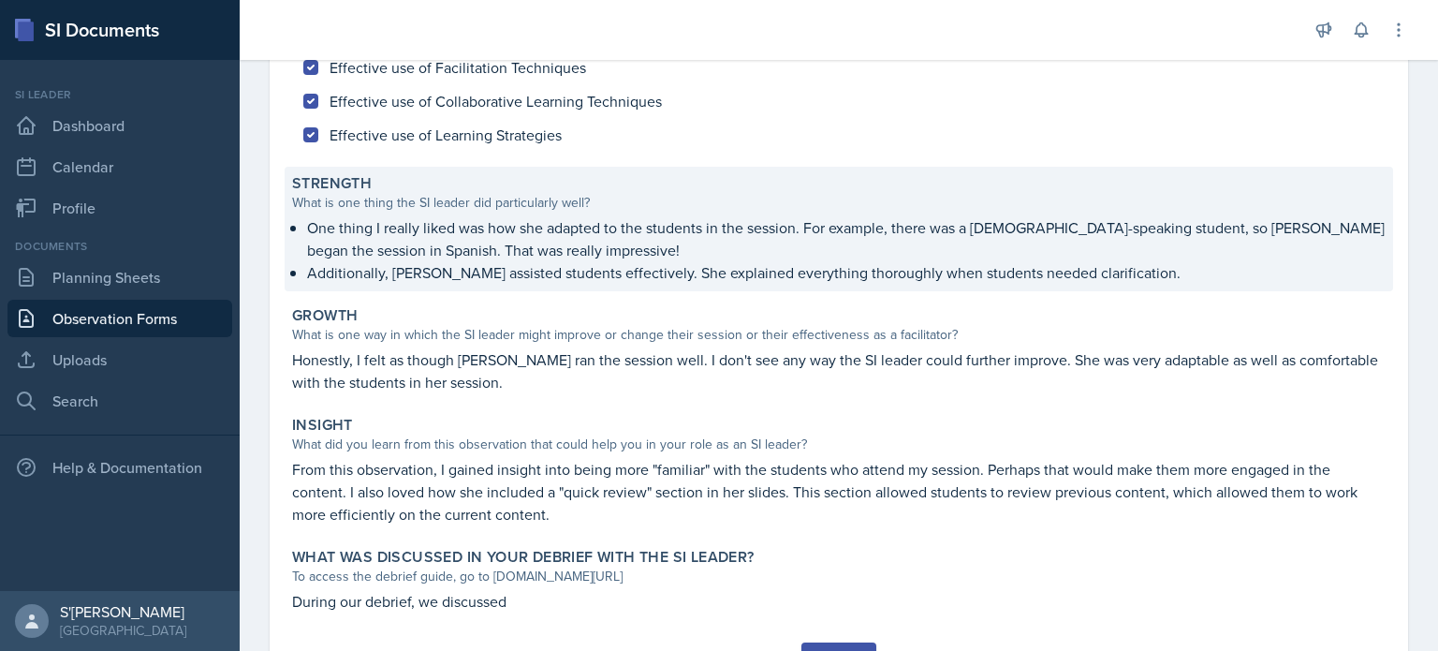
scroll to position [281, 0]
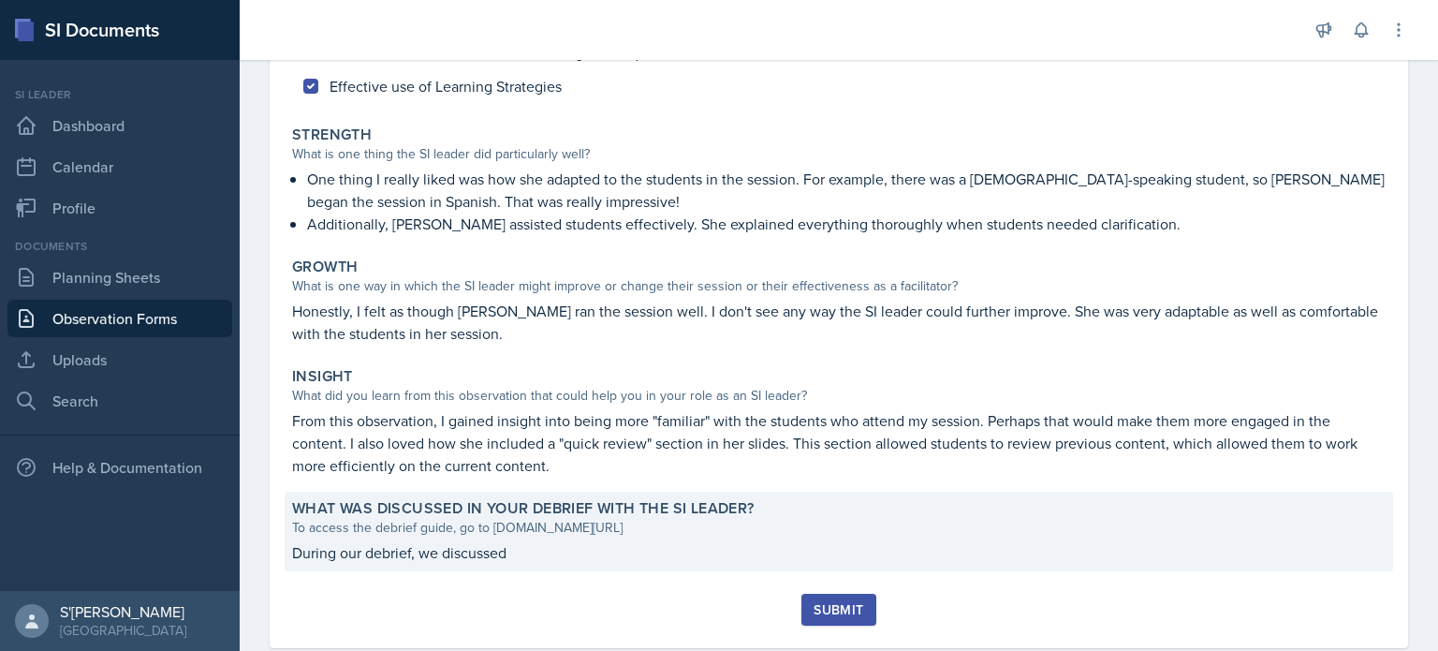
click at [733, 516] on label "What was discussed in your debrief with the SI Leader?" at bounding box center [523, 508] width 462 height 19
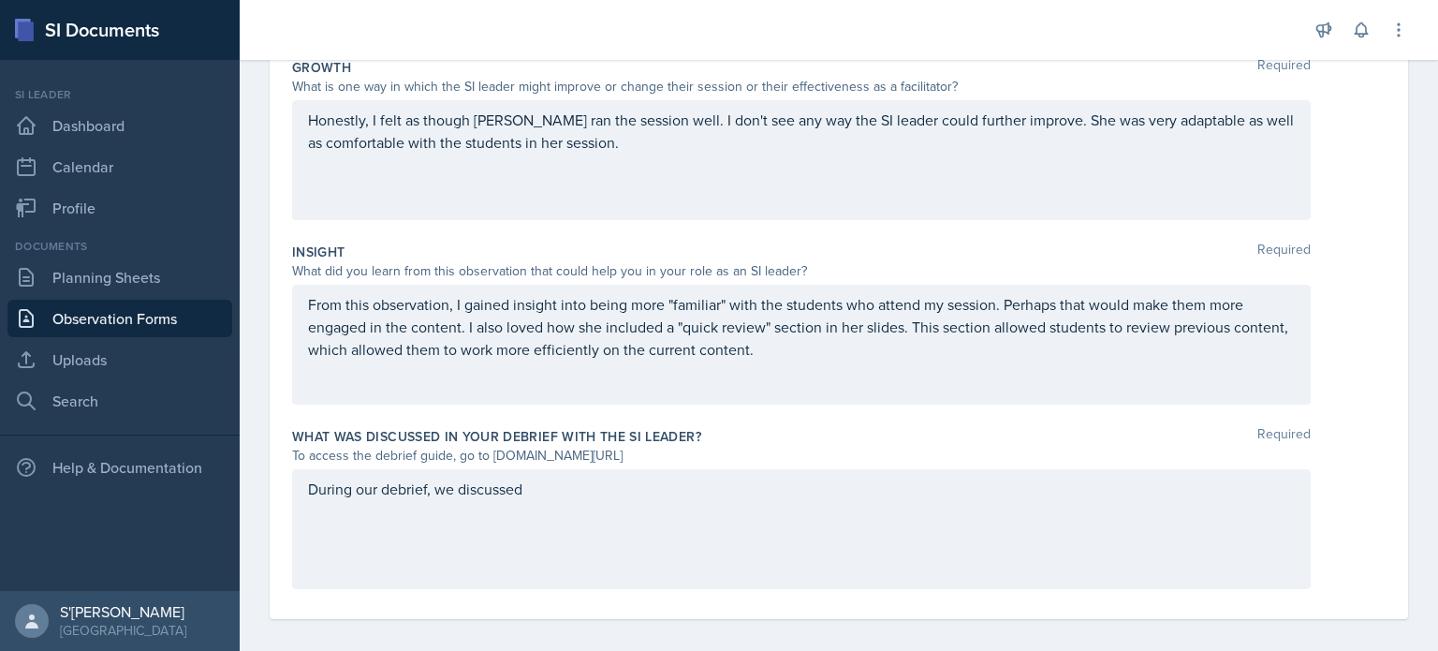
scroll to position [539, 0]
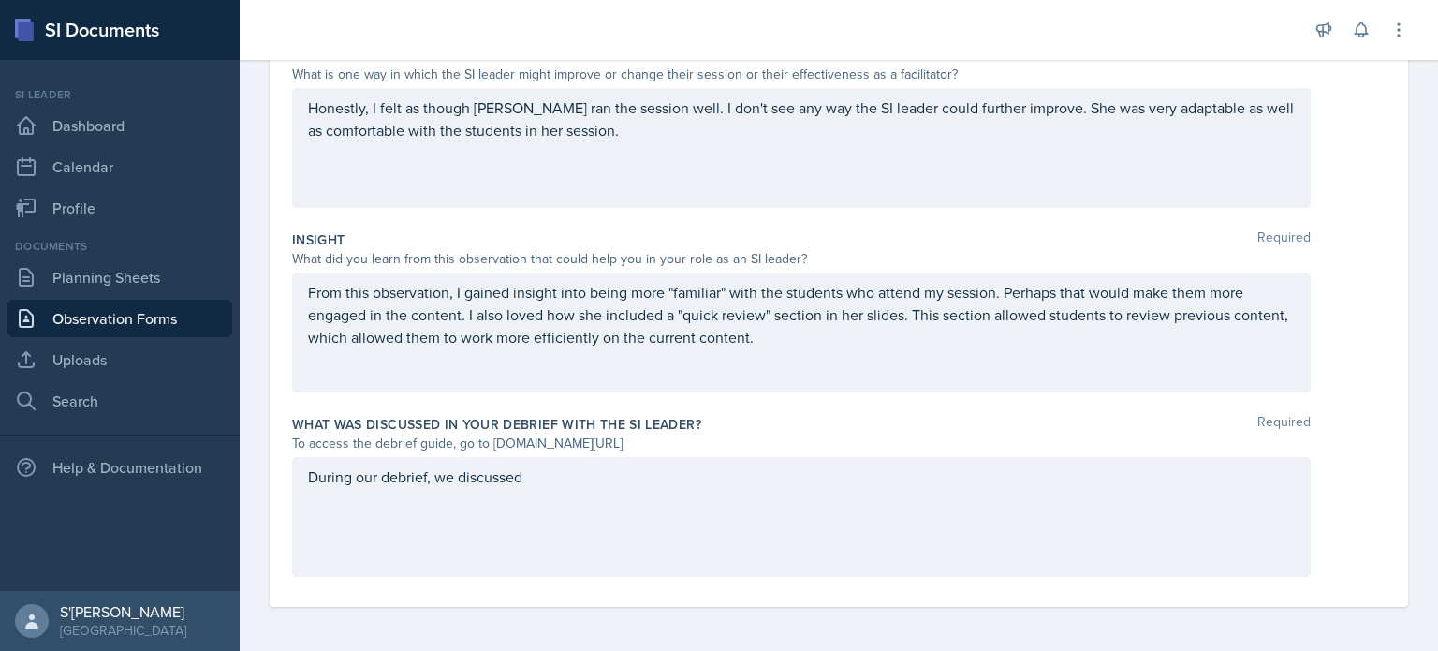
click at [553, 512] on div "During our debrief, we discussed" at bounding box center [801, 517] width 1019 height 120
drag, startPoint x: 351, startPoint y: 491, endPoint x: 202, endPoint y: 489, distance: 148.9
click at [202, 489] on div "SI Documents Si leader Dashboard Calendar Profile Documents Planning Sheets Obs…" at bounding box center [719, 325] width 1438 height 651
click at [565, 501] on div "During our debrief, we discussed" at bounding box center [801, 517] width 1019 height 120
drag, startPoint x: 562, startPoint y: 491, endPoint x: 592, endPoint y: 511, distance: 36.4
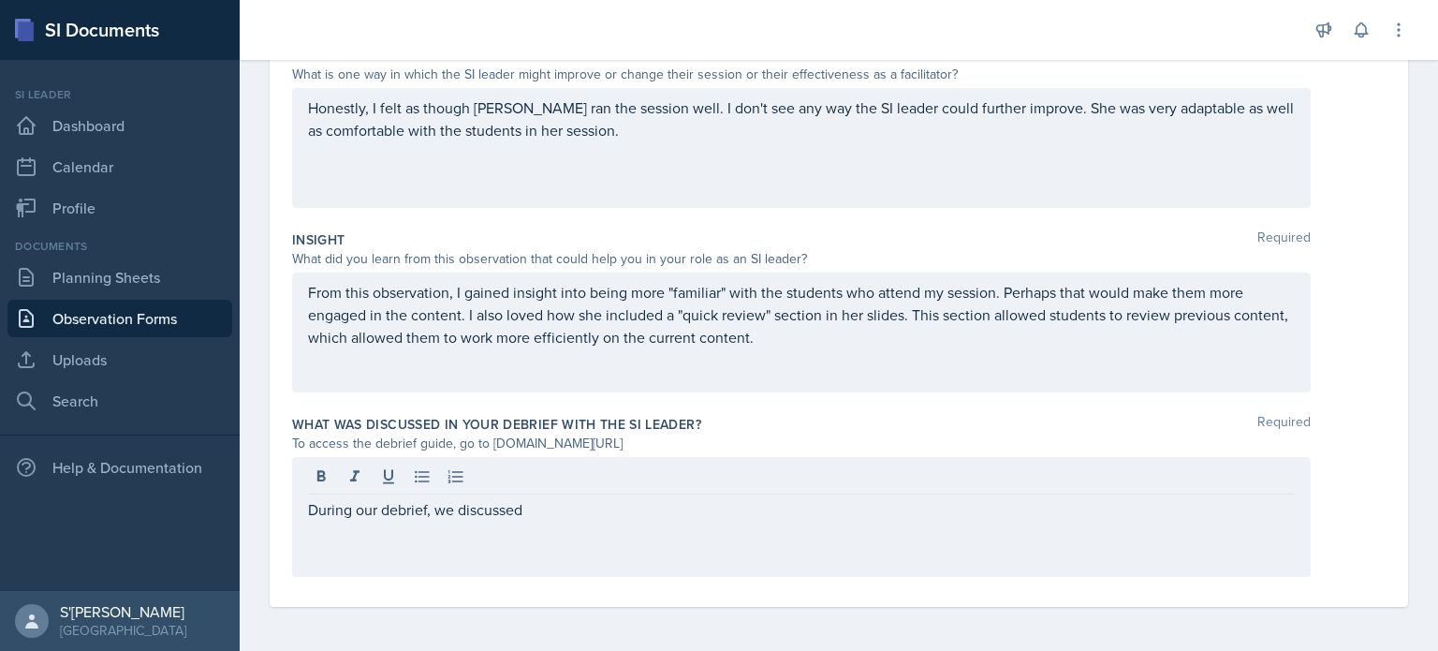
click at [483, 502] on div "During our debrief, we discussed" at bounding box center [801, 517] width 1019 height 120
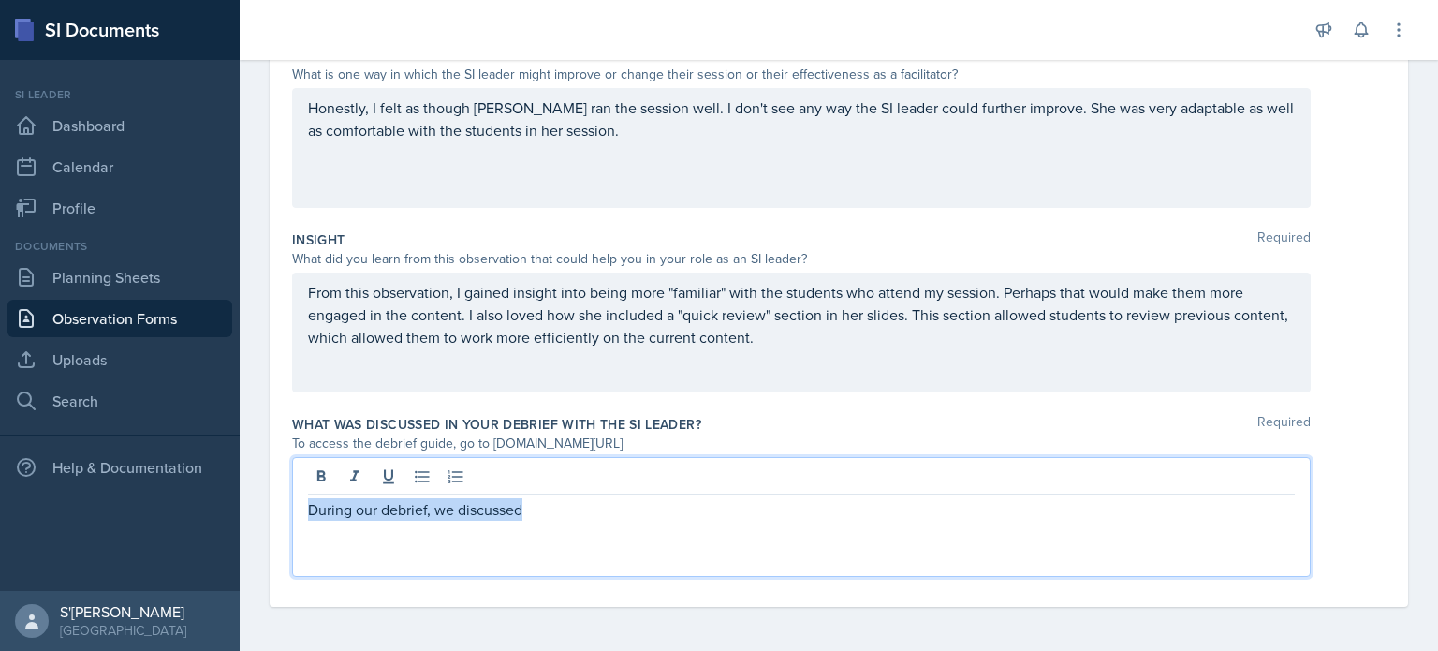
drag, startPoint x: 402, startPoint y: 509, endPoint x: 244, endPoint y: 509, distance: 157.3
click at [243, 509] on div "Date [DATE] [DATE] 28 29 30 1 2 3 4 5 6 7 8 9 10 11 12 13 14 15 16 17 18 19 20 …" at bounding box center [839, 130] width 1198 height 1044
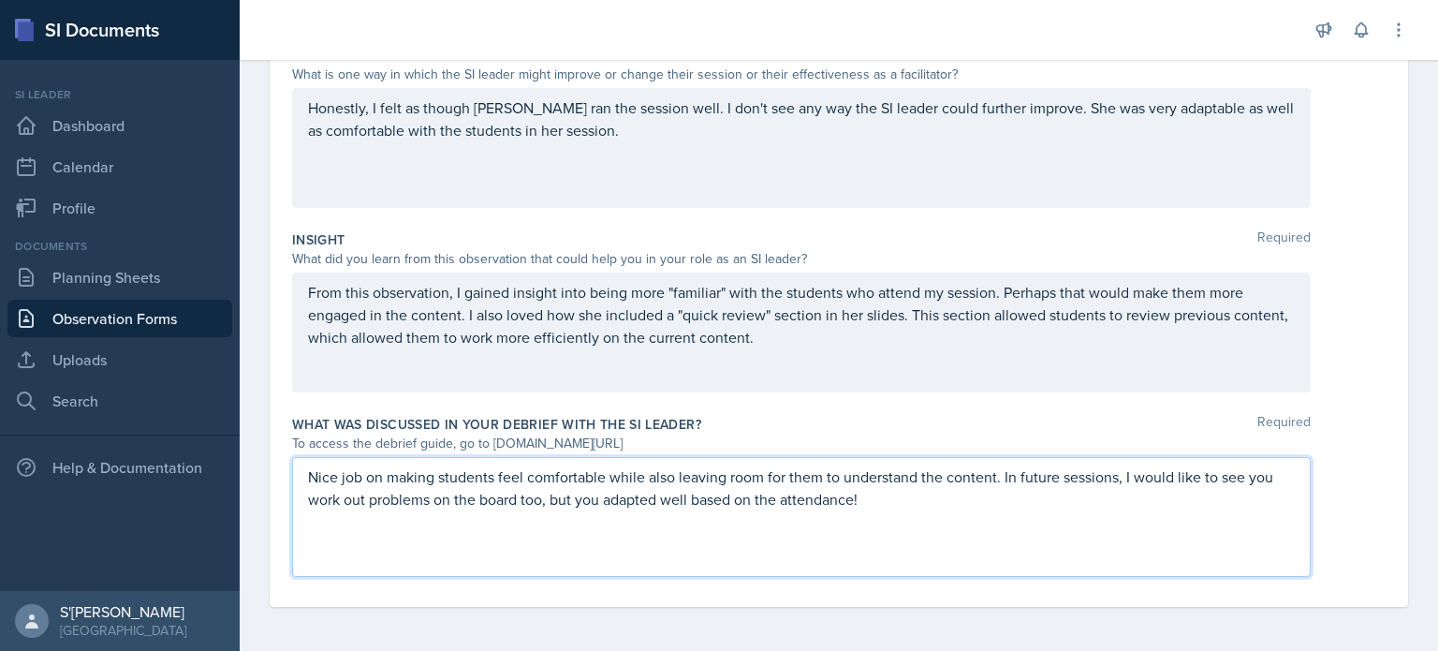
drag, startPoint x: 1009, startPoint y: 508, endPoint x: 1108, endPoint y: 521, distance: 100.1
click at [1011, 509] on div "Nice job on making students feel comfortable while also leaving room for them t…" at bounding box center [801, 517] width 1019 height 120
click at [1202, 557] on div "Nice job on making students feel comfortable while also leaving room for them t…" at bounding box center [801, 517] width 1019 height 120
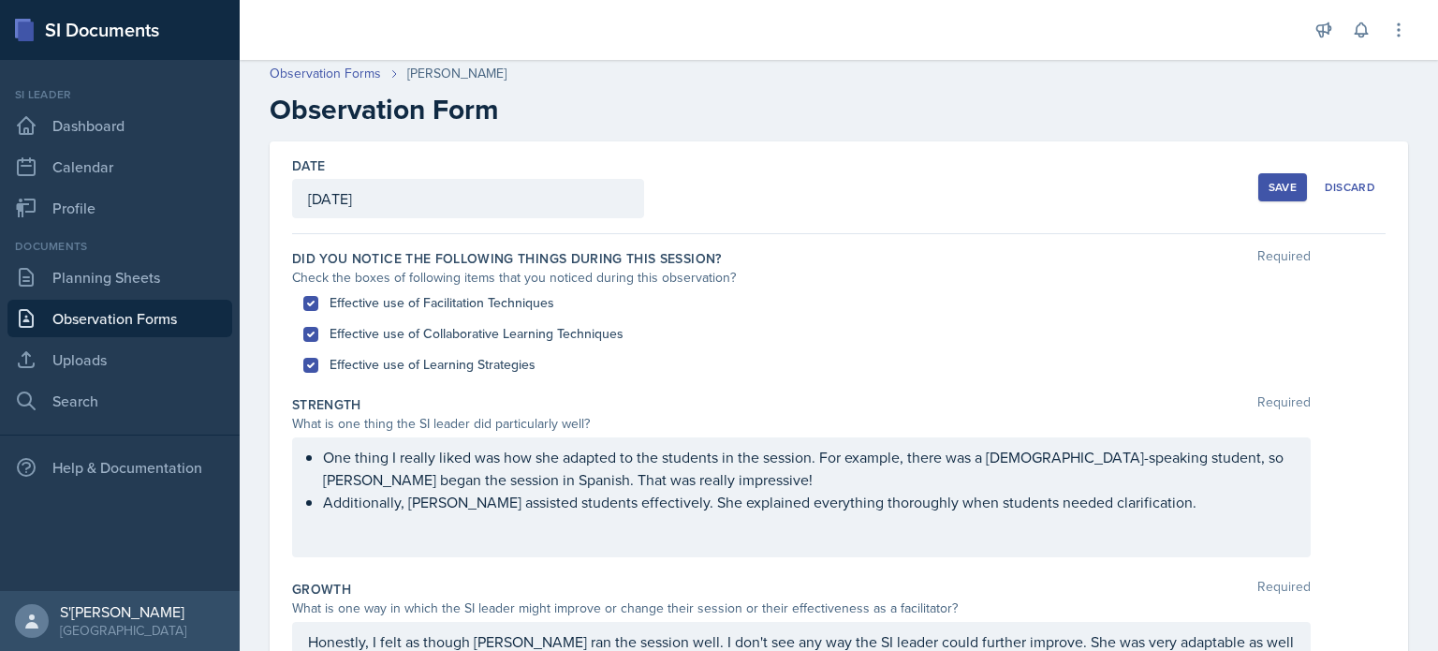
scroll to position [0, 0]
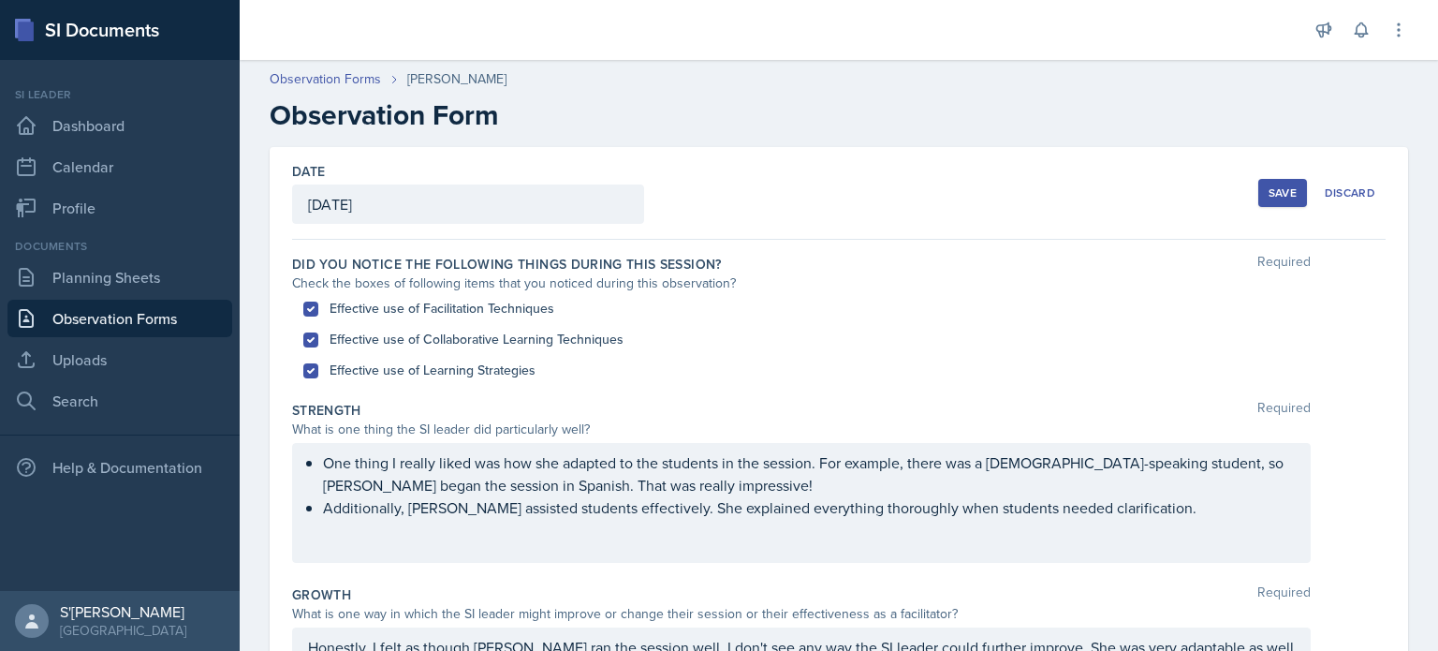
click at [1273, 189] on div "Save" at bounding box center [1283, 192] width 28 height 15
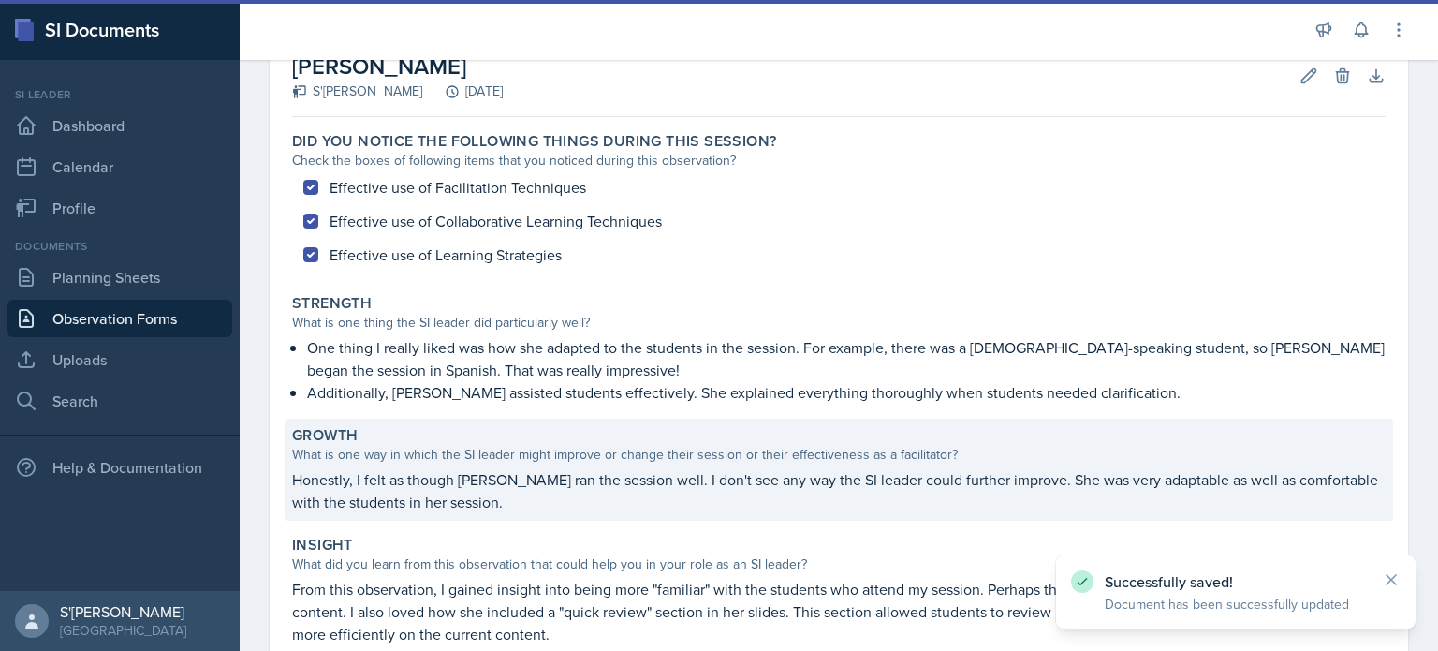
scroll to position [345, 0]
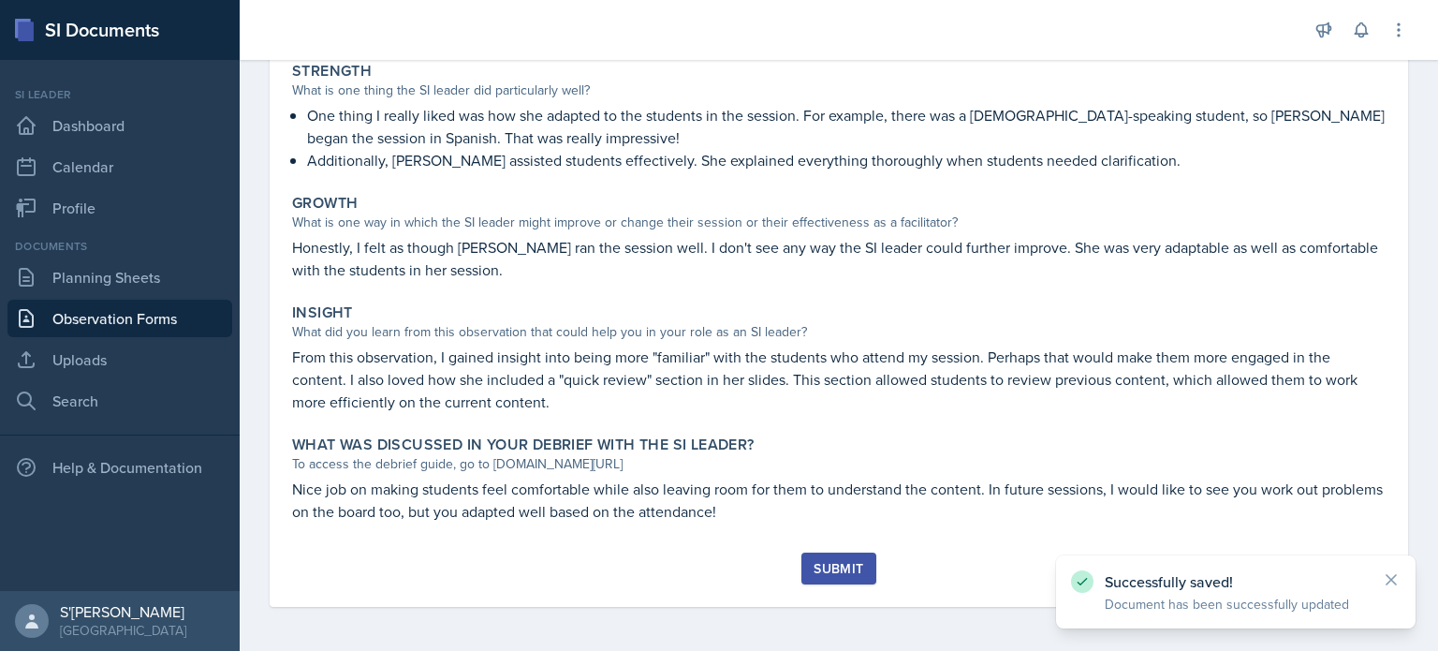
click at [853, 550] on div "Did you notice the following things during this session? Check the boxes of fol…" at bounding box center [838, 222] width 1093 height 660
click at [843, 561] on div "Submit" at bounding box center [839, 568] width 50 height 15
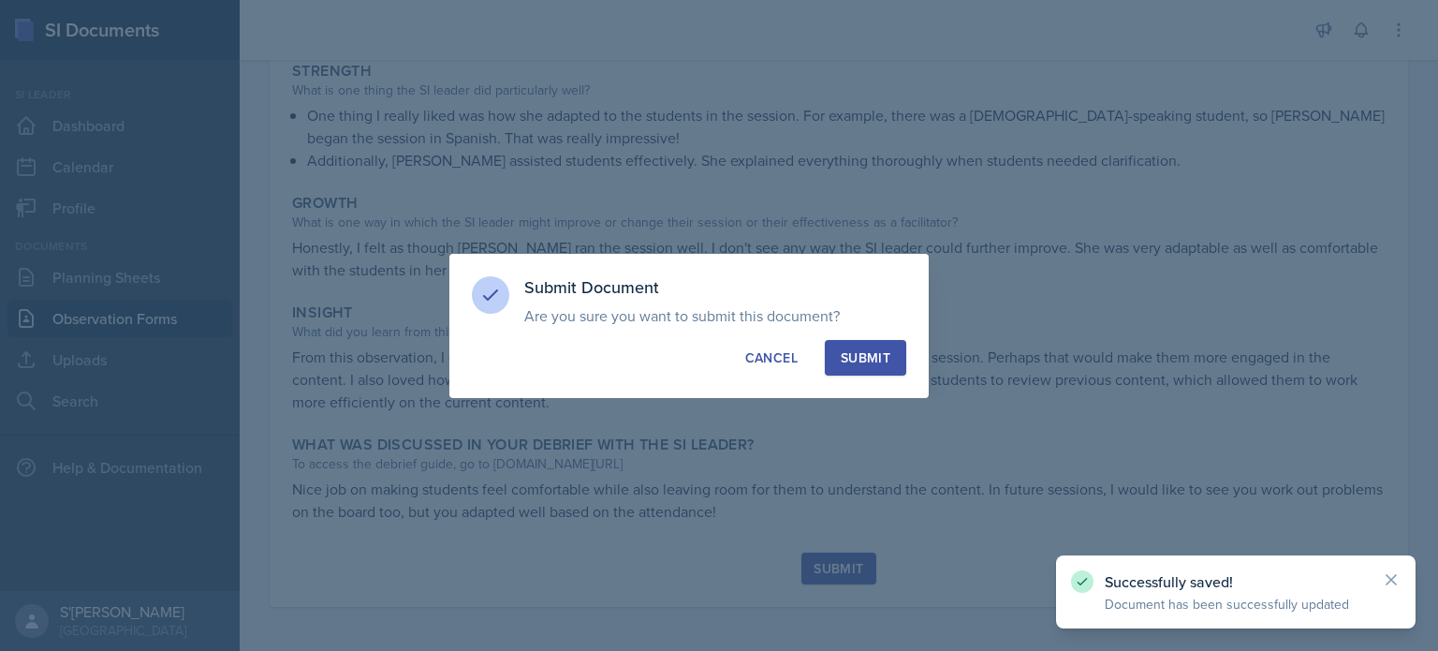
click at [867, 360] on div "Submit" at bounding box center [866, 357] width 50 height 19
